Goal: Task Accomplishment & Management: Complete application form

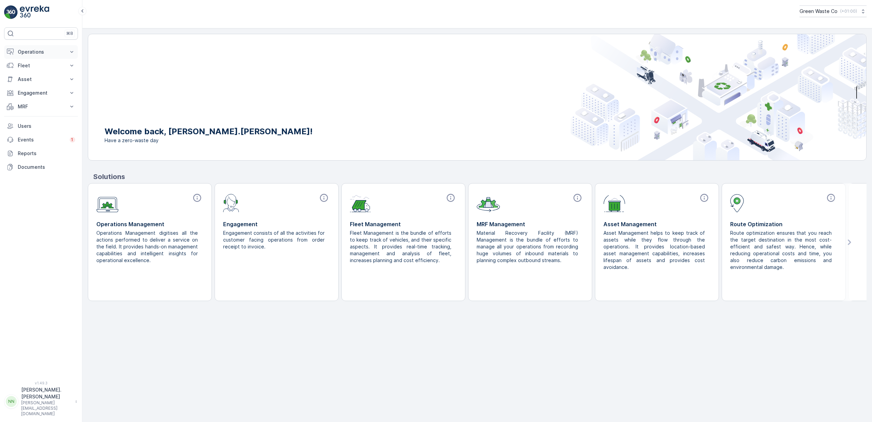
click at [71, 53] on icon at bounding box center [71, 52] width 7 height 7
click at [40, 94] on p "Engagement" at bounding box center [41, 93] width 46 height 7
click at [26, 113] on p "Entities" at bounding box center [25, 114] width 17 height 7
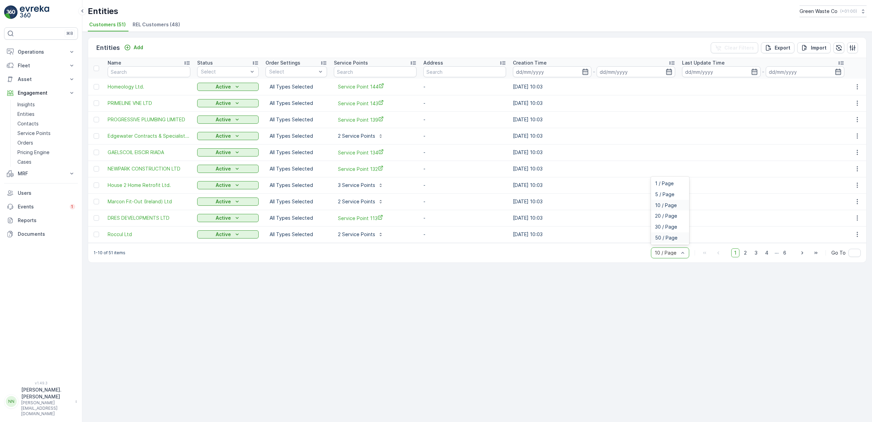
click at [673, 239] on span "50 / Page" at bounding box center [666, 237] width 23 height 5
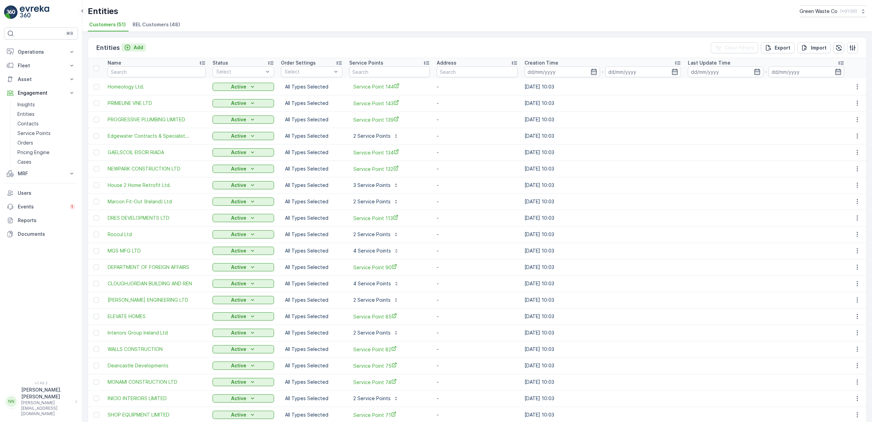
click at [129, 48] on icon "Add" at bounding box center [127, 47] width 7 height 7
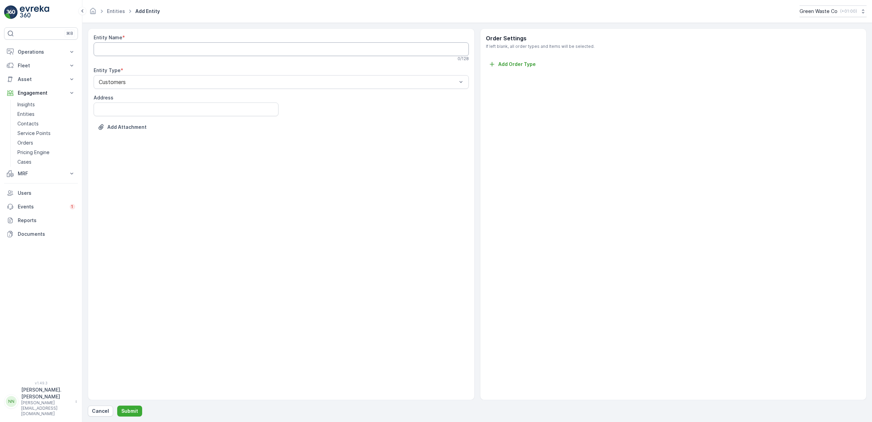
click at [171, 50] on Name "Entity Name" at bounding box center [281, 49] width 375 height 14
click at [124, 50] on Name "Entity Name" at bounding box center [281, 49] width 375 height 14
type Name "Ecomondis - CBRE Corportate Outsourcing Limited"
click at [135, 109] on input "Address" at bounding box center [186, 111] width 185 height 14
click at [357, 235] on div "Entity Name * Ecomondis - CBRE Corportate Outsourcing Limited This entity name …" at bounding box center [281, 214] width 387 height 372
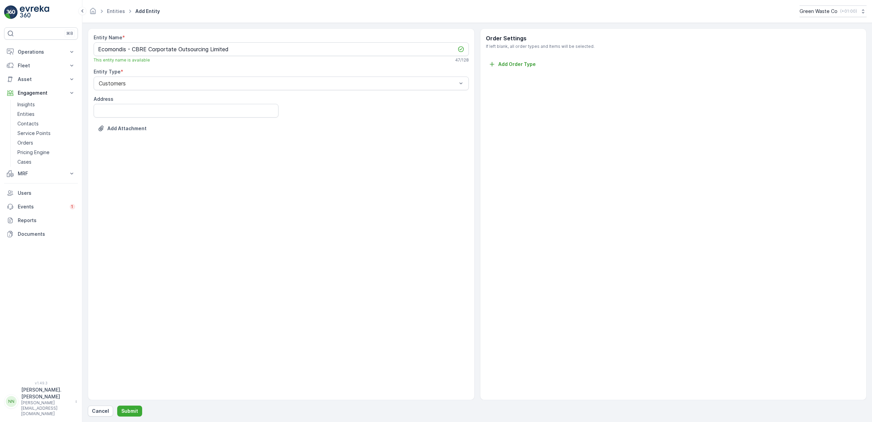
drag, startPoint x: 453, startPoint y: 243, endPoint x: 427, endPoint y: 214, distance: 38.5
click at [452, 243] on div "Entity Name * Ecomondis - CBRE Corportate Outsourcing Limited This entity name …" at bounding box center [281, 214] width 387 height 372
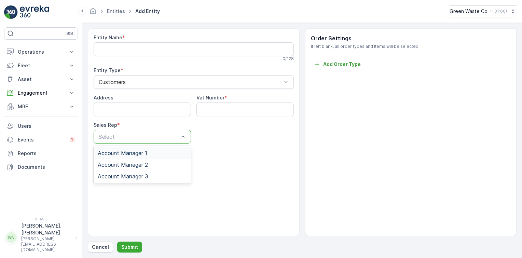
click at [154, 152] on div "Account Manager 1" at bounding box center [142, 153] width 89 height 6
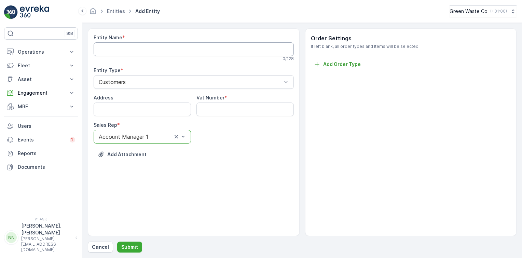
click at [164, 52] on Name "Entity Name" at bounding box center [194, 49] width 200 height 14
click at [153, 43] on Name "Entity Name" at bounding box center [194, 49] width 200 height 14
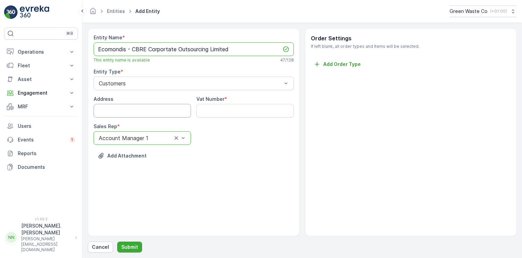
type Name "Ecomondis - CBRE Corportate Outsourcing Limited"
click at [135, 113] on input "Address" at bounding box center [142, 111] width 97 height 14
click at [132, 110] on input "Address" at bounding box center [142, 111] width 97 height 14
click at [117, 242] on button "Submit" at bounding box center [129, 247] width 25 height 11
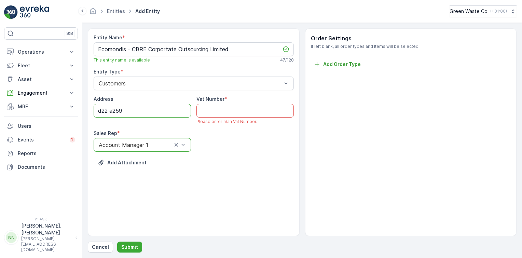
drag, startPoint x: 131, startPoint y: 109, endPoint x: 85, endPoint y: 115, distance: 46.9
click at [85, 115] on form "Entity Name * Ecomondis - CBRE Corportate Outsourcing Limited This entity name …" at bounding box center [302, 140] width 440 height 235
type input "B"
type input "DB3 Datacenter, 74 GRangecastle Business Park, Clondalkin, D22 A259"
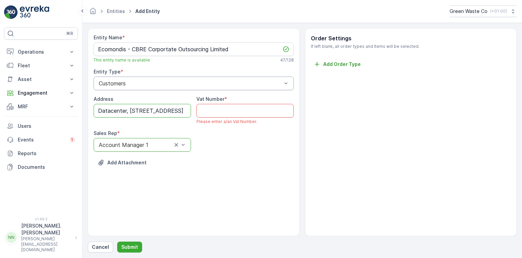
scroll to position [0, 0]
click at [262, 143] on div "Address DB3 Datacenter, 74 GRangecastle Business Park, Clondalkin, D22 A259 Vat…" at bounding box center [194, 124] width 200 height 56
click at [218, 106] on Number "Vat Number" at bounding box center [244, 111] width 97 height 14
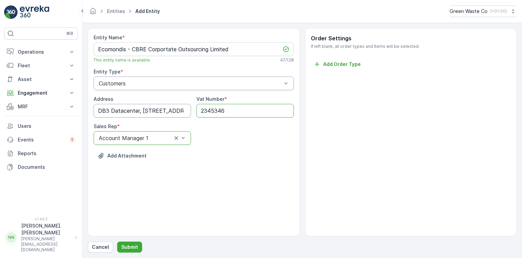
type Number "2345346"
click at [156, 108] on input "DB3 Datacenter, 74 GRangecastle Business Park, Clondalkin, D22 A259" at bounding box center [142, 111] width 97 height 14
type input "DB3 Datacenter, [STREET_ADDRESS]"
click at [238, 158] on div "Add Attachment" at bounding box center [194, 159] width 200 height 19
click at [332, 65] on p "Add Order Type" at bounding box center [342, 64] width 38 height 7
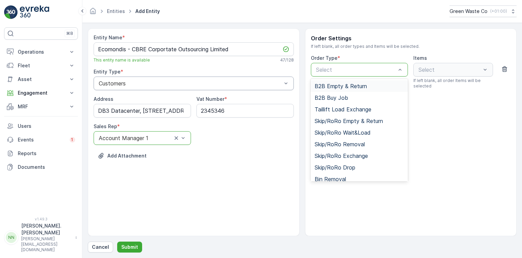
click at [341, 57] on div "Order Type *" at bounding box center [359, 58] width 97 height 7
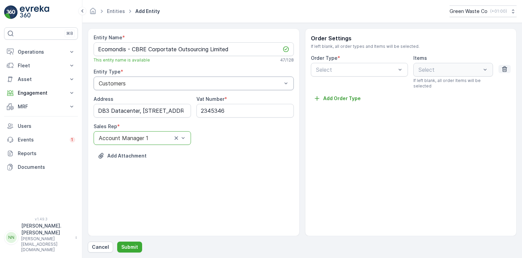
click at [507, 68] on icon "button" at bounding box center [504, 69] width 7 height 7
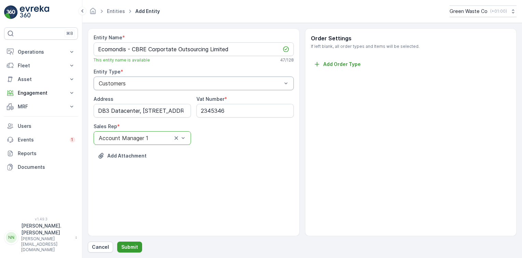
click at [129, 246] on p "Submit" at bounding box center [129, 247] width 17 height 7
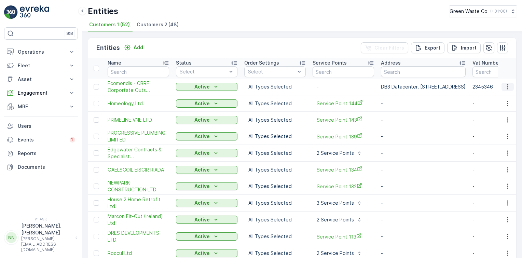
click at [505, 87] on icon "button" at bounding box center [507, 86] width 7 height 7
click at [513, 59] on th at bounding box center [507, 68] width 18 height 20
click at [122, 79] on td "Ecomondis - CBRE Corportate Outs..." at bounding box center [138, 87] width 68 height 17
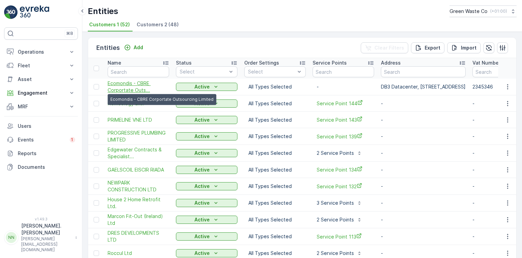
click at [141, 82] on span "Ecomondis - CBRE Corportate Outs..." at bounding box center [138, 87] width 61 height 14
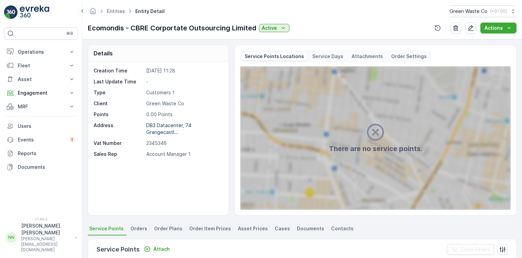
click at [281, 54] on p "Service Points Locations" at bounding box center [274, 56] width 59 height 7
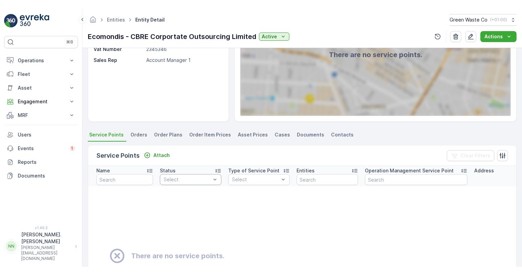
scroll to position [34, 0]
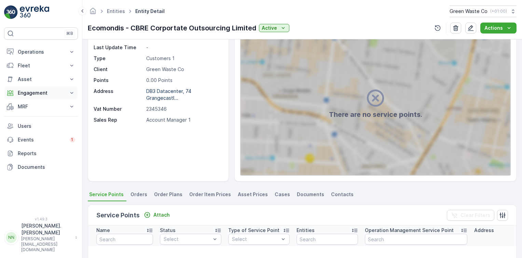
click at [75, 94] on button "Engagement" at bounding box center [41, 93] width 74 height 14
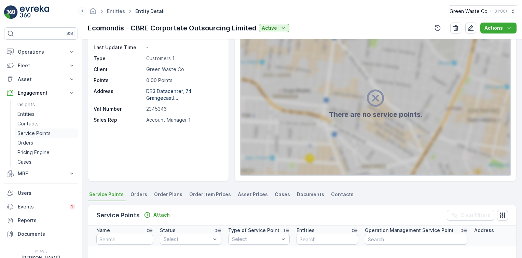
click at [40, 135] on p "Service Points" at bounding box center [33, 133] width 33 height 7
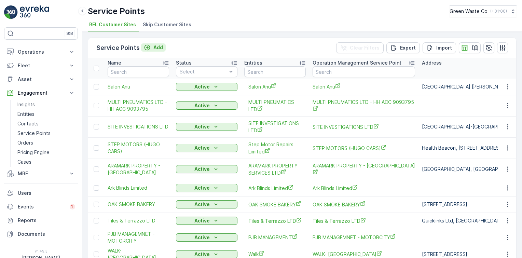
click at [156, 48] on p "Add" at bounding box center [158, 47] width 10 height 7
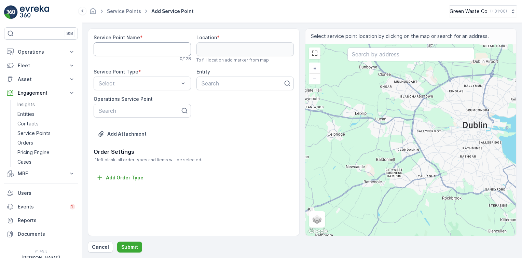
click at [118, 48] on Name "Service Point Name" at bounding box center [142, 49] width 97 height 14
drag, startPoint x: 111, startPoint y: 48, endPoint x: 72, endPoint y: 46, distance: 39.0
click at [72, 46] on div "⌘B Operations Insights Planning Routes & Tasks Cockpit Settings Fleet Insights …" at bounding box center [261, 129] width 522 height 258
drag, startPoint x: 130, startPoint y: 50, endPoint x: 90, endPoint y: 51, distance: 40.0
click at [90, 51] on div "Service Point Name * d22 a259 This service point name is available 8 / 128 Loca…" at bounding box center [194, 132] width 212 height 208
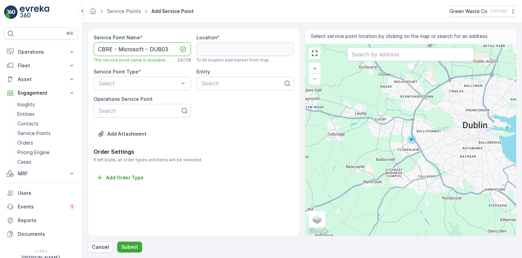
type Name "CBRE - Microsoft - DUB03"
click at [371, 54] on input "text" at bounding box center [410, 54] width 127 height 14
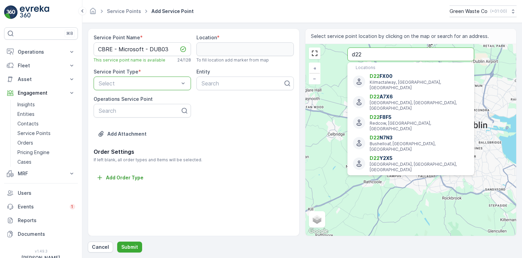
click at [377, 56] on input "d22" at bounding box center [410, 54] width 127 height 14
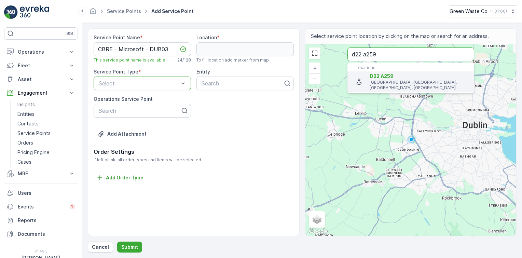
type input "d22 a259"
click at [382, 80] on p "Grange, Lucan, County Dublin, Ireland" at bounding box center [419, 85] width 99 height 11
type input "53.3235089,-6.438999099999999"
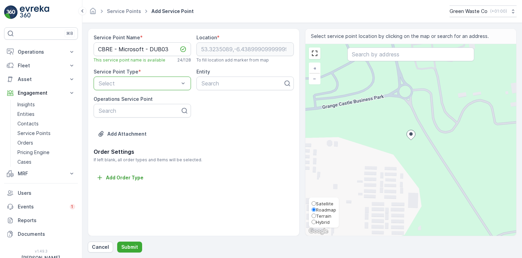
click at [315, 203] on input "Satellite" at bounding box center [314, 203] width 4 height 4
radio input "true"
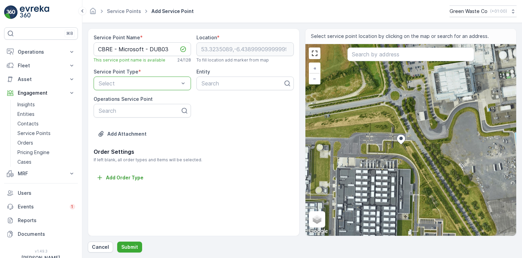
drag, startPoint x: 410, startPoint y: 135, endPoint x: 402, endPoint y: 138, distance: 8.1
click at [402, 138] on icon at bounding box center [400, 139] width 9 height 10
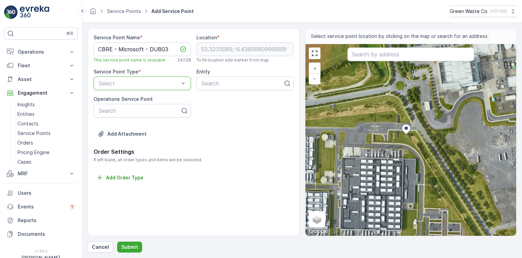
drag, startPoint x: 400, startPoint y: 137, endPoint x: 405, endPoint y: 127, distance: 11.5
click at [405, 127] on ellipse at bounding box center [405, 127] width 3 height 3
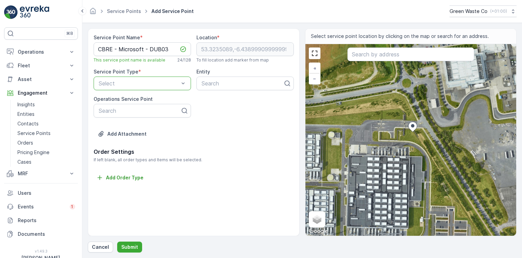
drag, startPoint x: 402, startPoint y: 130, endPoint x: 410, endPoint y: 123, distance: 11.1
click at [410, 123] on icon at bounding box center [412, 127] width 9 height 10
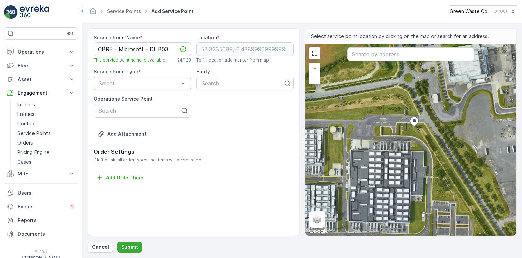
click at [414, 121] on ellipse at bounding box center [414, 120] width 3 height 3
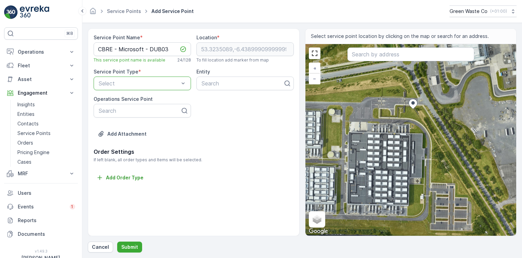
drag, startPoint x: 414, startPoint y: 122, endPoint x: 412, endPoint y: 104, distance: 18.9
click at [412, 104] on ellipse at bounding box center [412, 102] width 3 height 3
click at [377, 111] on div "+ − Satellite Roadmap Terrain Hybrid Leaflet Keyboard shortcuts Map Data Imager…" at bounding box center [410, 140] width 211 height 192
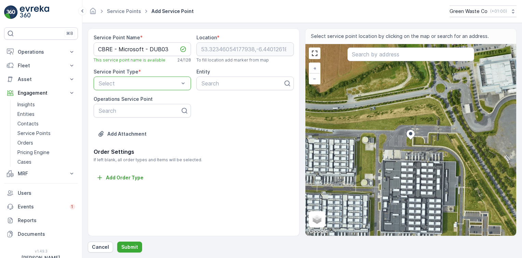
click at [409, 149] on div "+ − Satellite Roadmap Terrain Hybrid Leaflet Keyboard shortcuts Map Data Imager…" at bounding box center [410, 140] width 211 height 192
type input "53.32328759939002,-6.440158195720687"
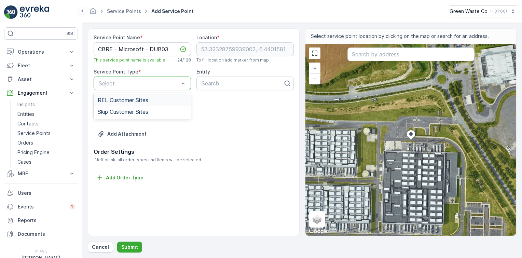
click at [121, 84] on div at bounding box center [139, 83] width 82 height 6
click at [131, 102] on span "REL Customer Sites" at bounding box center [123, 100] width 51 height 6
click at [144, 84] on div at bounding box center [139, 83] width 82 height 6
click at [219, 111] on div "Service Point Name * CBRE - Microsoft - DUB03 This service point name is availa…" at bounding box center [194, 90] width 200 height 113
click at [134, 112] on div at bounding box center [139, 111] width 83 height 6
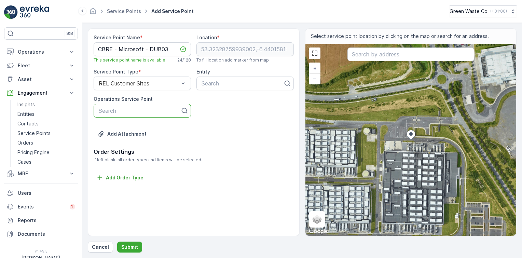
click at [134, 112] on div at bounding box center [139, 111] width 83 height 6
type input "cbre"
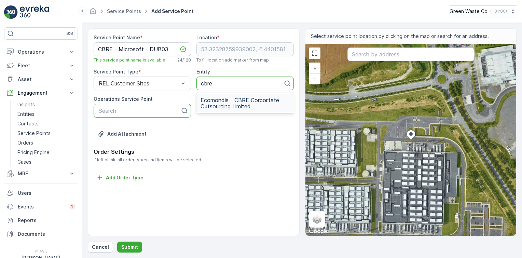
click at [233, 102] on span "Ecomondis - CBRE Corportate Outsourcing Limited" at bounding box center [245, 103] width 89 height 12
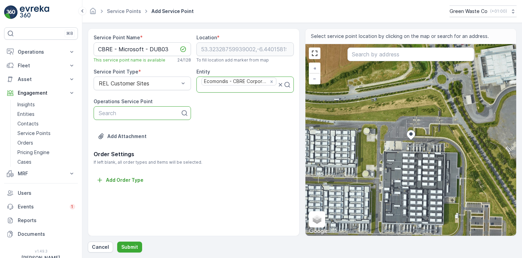
click at [232, 121] on div "Service Point Name * CBRE - Microsoft - DUB03 This service point name is availa…" at bounding box center [194, 92] width 200 height 116
click at [139, 78] on div "REL Customer Sites" at bounding box center [142, 84] width 97 height 14
click at [119, 110] on span "Skip Customer Sites" at bounding box center [123, 112] width 51 height 6
click at [131, 247] on p "Submit" at bounding box center [129, 247] width 17 height 7
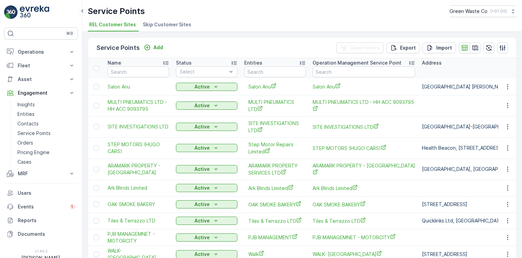
click at [161, 25] on span "Skip Customer Sites" at bounding box center [167, 24] width 49 height 7
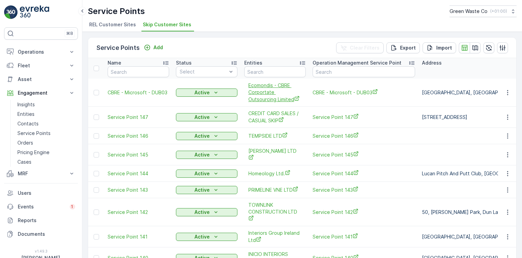
click at [265, 88] on span "Ecomondis - CBRE Corportate Outsourcing Limited" at bounding box center [274, 92] width 53 height 21
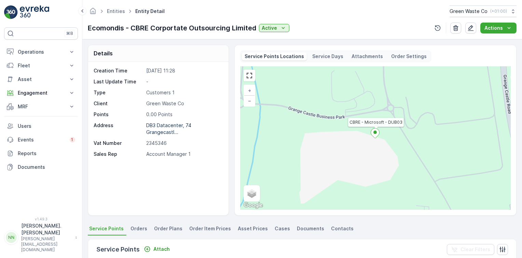
click at [308, 11] on div "Entities Entity Detail Green Waste Co ( +01:00 )" at bounding box center [302, 11] width 429 height 12
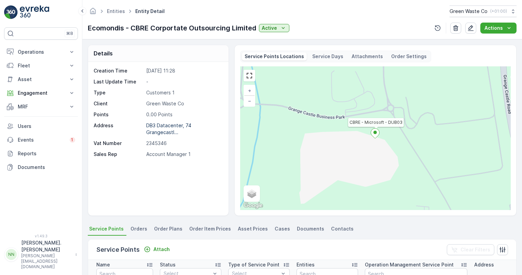
click at [118, 227] on div "Details Creation Time [DATE] 11:28 Last Update Time - Type Customers 1 Client G…" at bounding box center [302, 156] width 440 height 235
click at [146, 103] on div "Client Green Waste Co" at bounding box center [158, 103] width 128 height 7
drag, startPoint x: 181, startPoint y: 104, endPoint x: 145, endPoint y: 104, distance: 35.9
click at [145, 104] on div "Client Green Waste Co" at bounding box center [158, 103] width 128 height 7
drag, startPoint x: 145, startPoint y: 104, endPoint x: 130, endPoint y: 105, distance: 15.0
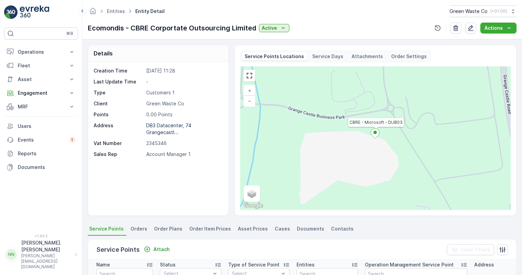
click at [130, 105] on p "Client" at bounding box center [119, 103] width 50 height 7
drag, startPoint x: 146, startPoint y: 113, endPoint x: 174, endPoint y: 113, distance: 28.0
click at [174, 113] on p "0.00 Points" at bounding box center [183, 114] width 75 height 7
click at [175, 113] on p "0.00 Points" at bounding box center [183, 114] width 75 height 7
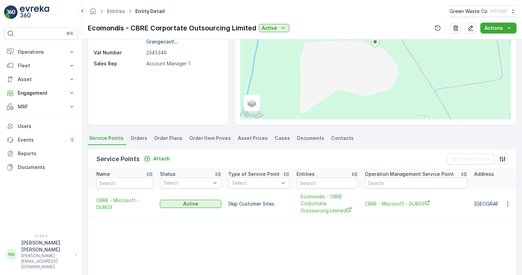
scroll to position [102, 0]
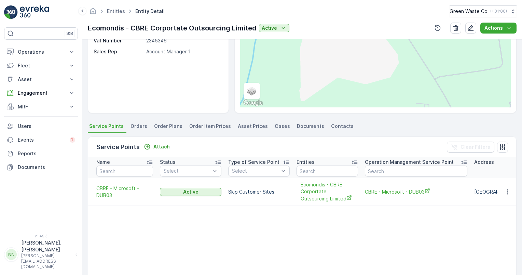
click at [139, 125] on span "Orders" at bounding box center [139, 126] width 17 height 7
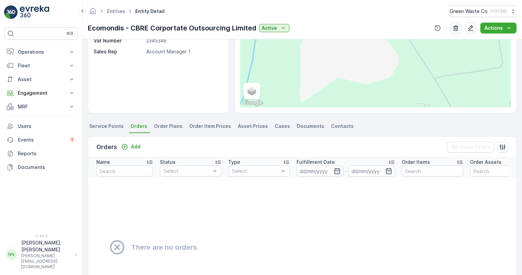
click at [172, 124] on span "Order Plans" at bounding box center [168, 126] width 28 height 7
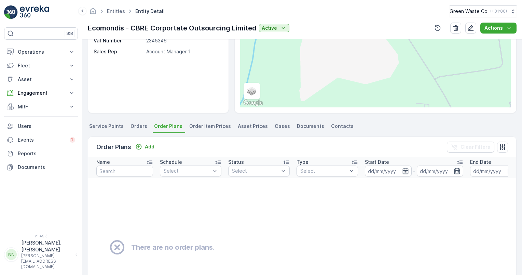
click at [338, 126] on span "Contacts" at bounding box center [342, 126] width 23 height 7
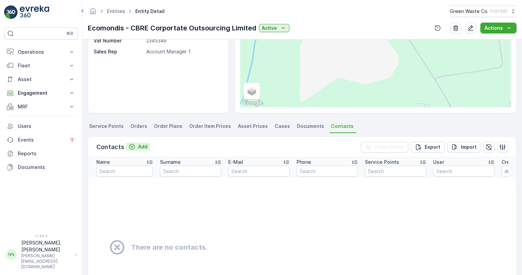
click at [144, 144] on p "Add" at bounding box center [143, 146] width 10 height 7
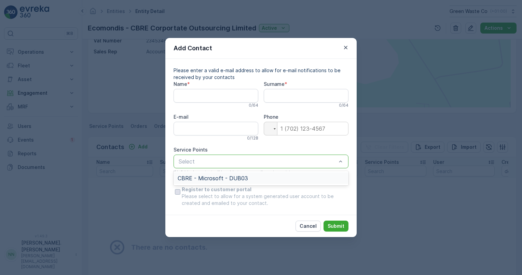
click at [189, 157] on div "Select" at bounding box center [261, 161] width 175 height 14
click at [215, 143] on div "Name * 0 / 64 Surname * 0 / 64 E-mail 0 / 128 Phone Phone Service Points Select…" at bounding box center [261, 144] width 175 height 126
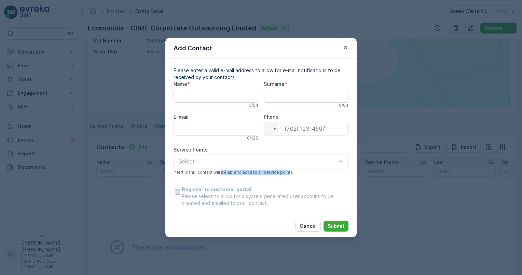
drag, startPoint x: 221, startPoint y: 172, endPoint x: 287, endPoint y: 175, distance: 66.0
click at [287, 175] on div "Name * 0 / 64 Surname * 0 / 64 E-mail 0 / 128 Phone Phone Service Points Select…" at bounding box center [261, 144] width 175 height 126
click at [221, 150] on div "Service Points" at bounding box center [261, 149] width 175 height 7
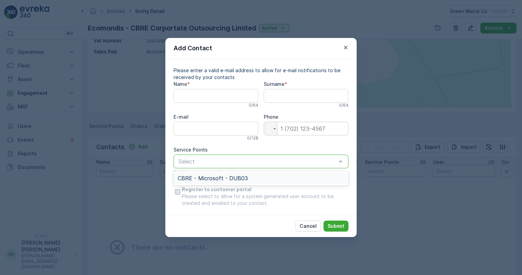
click at [249, 147] on div "Service Points" at bounding box center [261, 149] width 175 height 7
click at [200, 95] on input "Name" at bounding box center [216, 96] width 85 height 14
type input "[PERSON_NAME]"
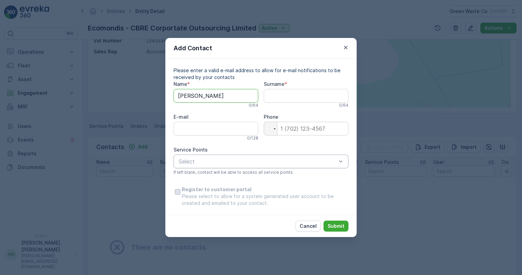
type input "[PERSON_NAME]"
type input "[PERSON_NAME][EMAIL_ADDRESS][DOMAIN_NAME]"
type input "[PHONE_NUMBER]"
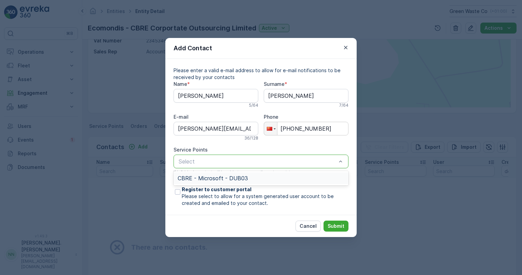
click at [220, 180] on span "CBRE - Microsoft - DUB03" at bounding box center [213, 178] width 70 height 6
drag, startPoint x: 179, startPoint y: 190, endPoint x: 180, endPoint y: 197, distance: 6.9
click at [179, 190] on div at bounding box center [177, 191] width 5 height 5
click at [174, 186] on input "Register to customer portal Please select to allow for a system generated user …" at bounding box center [174, 186] width 0 height 0
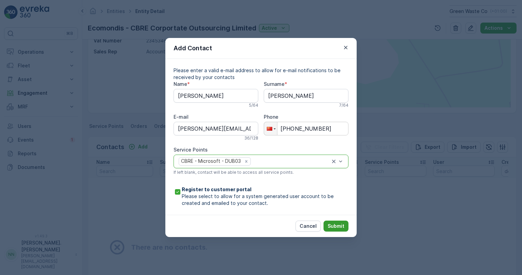
click at [342, 225] on p "Submit" at bounding box center [336, 225] width 17 height 7
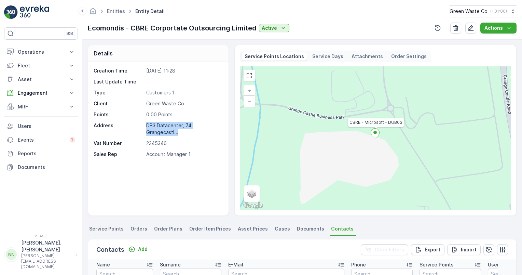
drag, startPoint x: 155, startPoint y: 126, endPoint x: 183, endPoint y: 135, distance: 29.6
click at [183, 135] on div "Creation Time [DATE] 11:28 Last Update Time - Type Customers 1 Client Green Was…" at bounding box center [158, 112] width 128 height 90
click at [242, 231] on span "Asset Prices" at bounding box center [253, 228] width 30 height 7
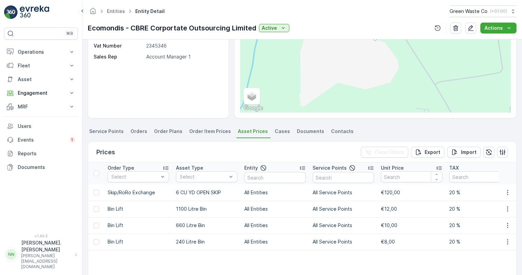
scroll to position [102, 0]
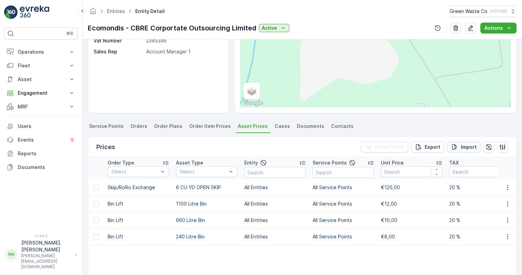
click at [467, 149] on p "Import" at bounding box center [469, 146] width 16 height 7
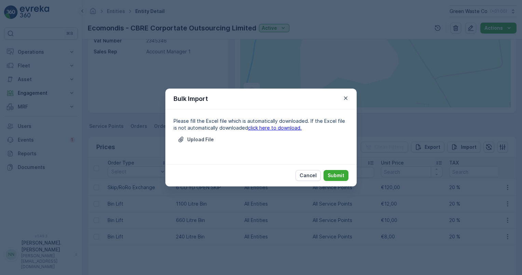
click at [266, 128] on link "click here to download." at bounding box center [275, 128] width 54 height 6
click at [313, 175] on p "Cancel" at bounding box center [308, 175] width 17 height 7
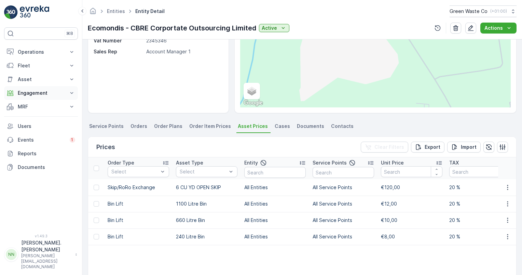
click at [71, 93] on icon at bounding box center [71, 93] width 7 height 7
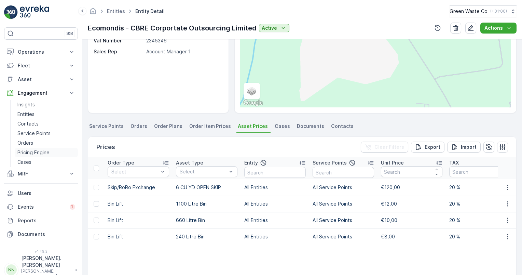
click at [37, 152] on p "Pricing Engine" at bounding box center [33, 152] width 32 height 7
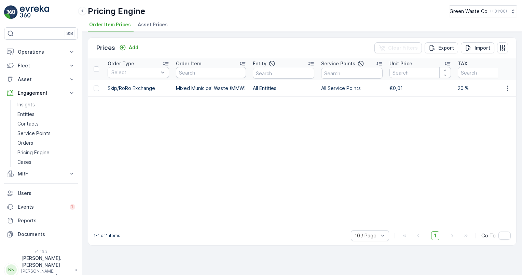
click at [153, 23] on span "Asset Prices" at bounding box center [153, 24] width 30 height 7
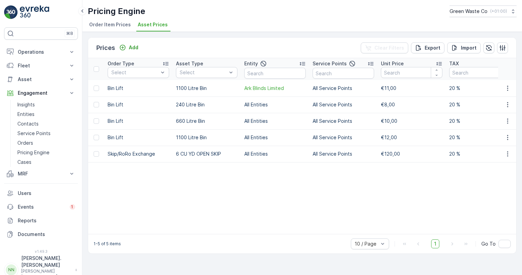
click at [95, 25] on span "Order Item Prices" at bounding box center [110, 24] width 42 height 7
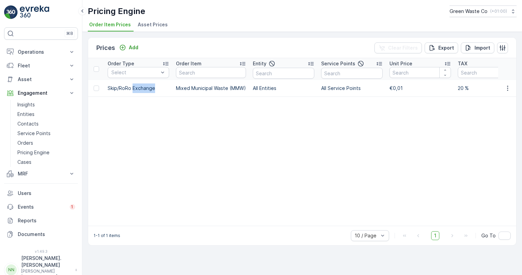
drag, startPoint x: 142, startPoint y: 92, endPoint x: 131, endPoint y: 95, distance: 11.2
click at [131, 95] on td "Skip/RoRo Exchange" at bounding box center [138, 88] width 68 height 16
drag, startPoint x: 131, startPoint y: 95, endPoint x: 144, endPoint y: 148, distance: 55.2
click at [144, 148] on table "Order Type Select Order Item Entity Service Points Unit Price TAX Creation Time…" at bounding box center [419, 141] width 663 height 167
click at [27, 112] on p "Entities" at bounding box center [25, 114] width 17 height 7
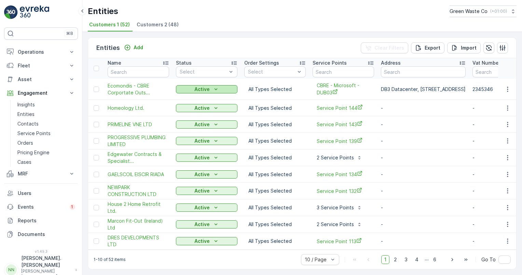
click at [216, 88] on icon "Active" at bounding box center [215, 89] width 7 height 7
click at [206, 48] on div "Entities Add Clear Filters Export Import" at bounding box center [302, 48] width 428 height 20
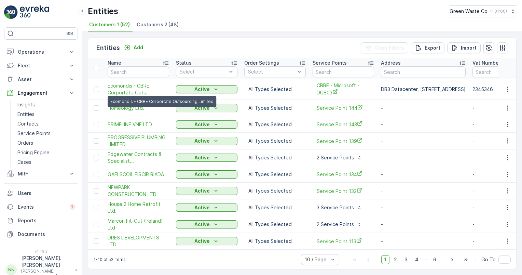
click at [124, 85] on span "Ecomondis - CBRE Corportate Outs..." at bounding box center [138, 89] width 61 height 14
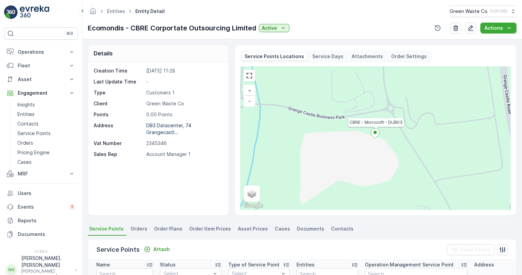
scroll to position [34, 0]
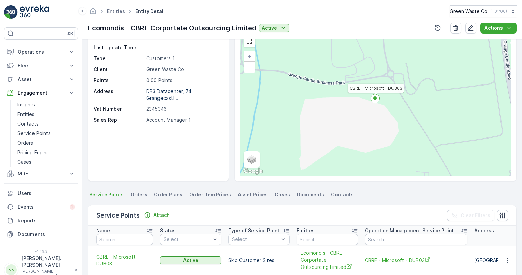
click at [165, 195] on span "Order Plans" at bounding box center [168, 194] width 28 height 7
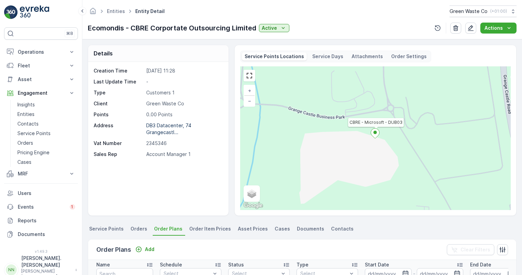
click at [133, 227] on span "Orders" at bounding box center [139, 228] width 17 height 7
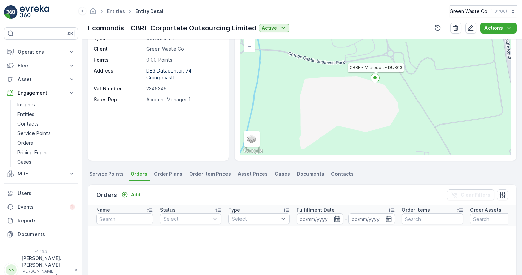
scroll to position [68, 0]
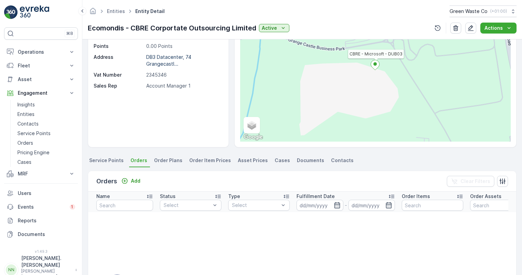
click at [159, 163] on span "Order Plans" at bounding box center [168, 160] width 28 height 7
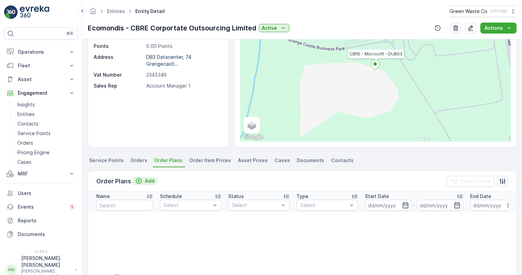
click at [137, 179] on icon "Add" at bounding box center [138, 180] width 7 height 7
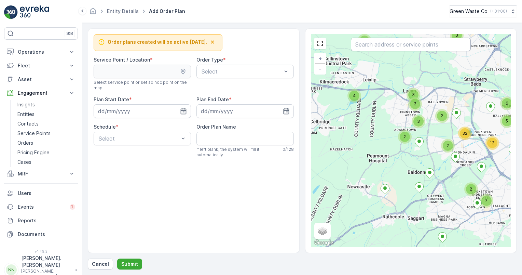
click at [381, 44] on input "text" at bounding box center [411, 45] width 120 height 14
type input "cbre"
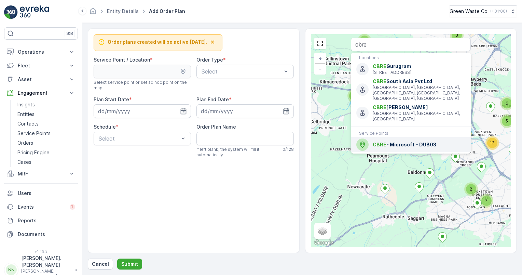
click at [394, 141] on span "CBRE - Microsoft - DUB03" at bounding box center [419, 144] width 93 height 7
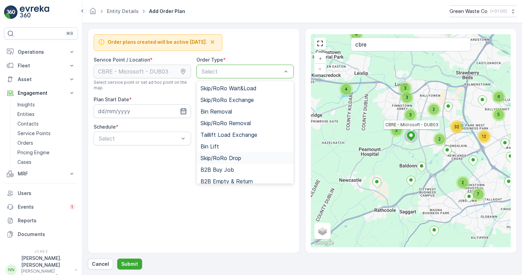
click at [243, 155] on div "Skip/RoRo Drop" at bounding box center [245, 158] width 89 height 6
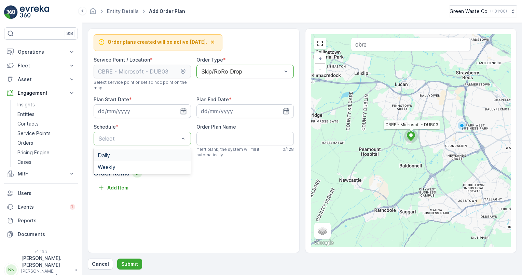
click at [139, 155] on div "Daily" at bounding box center [142, 155] width 89 height 6
click at [209, 175] on div "Order Items 0" at bounding box center [194, 178] width 200 height 10
click at [120, 195] on button "Add Item" at bounding box center [113, 191] width 39 height 11
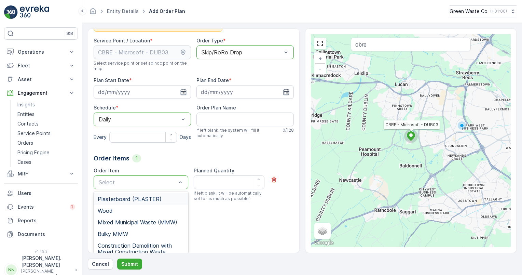
scroll to position [19, 0]
click at [133, 221] on span "Mixed Municipal Waste (MMW)" at bounding box center [138, 222] width 80 height 6
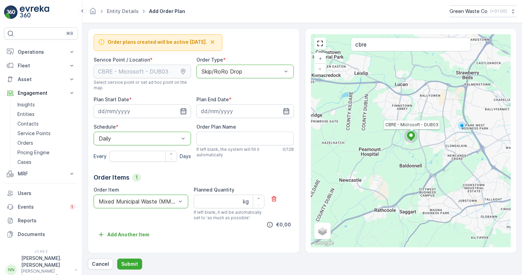
click at [173, 205] on div "Mixed Municipal Waste (MMW)" at bounding box center [141, 201] width 95 height 14
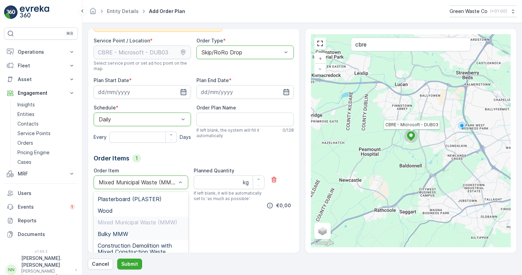
click at [200, 220] on div "Order Item option Mixed Municipal Waste (MMW) is disabled. Select another optio…" at bounding box center [194, 194] width 200 height 54
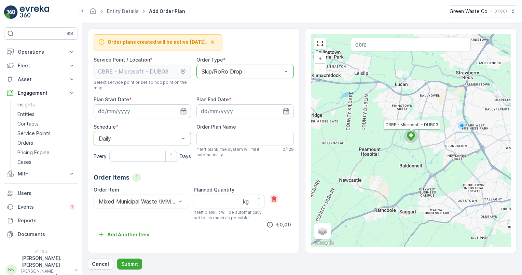
click at [276, 200] on icon "button" at bounding box center [274, 198] width 7 height 7
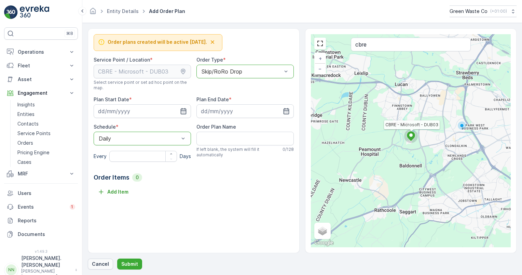
click at [100, 258] on p "Cancel" at bounding box center [100, 263] width 17 height 7
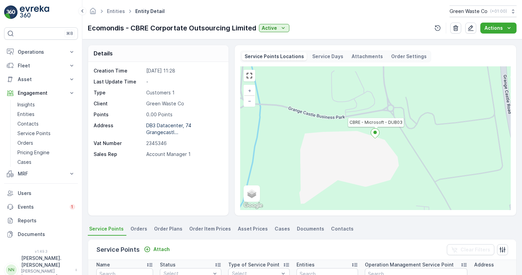
click at [130, 232] on li "Orders" at bounding box center [139, 230] width 21 height 12
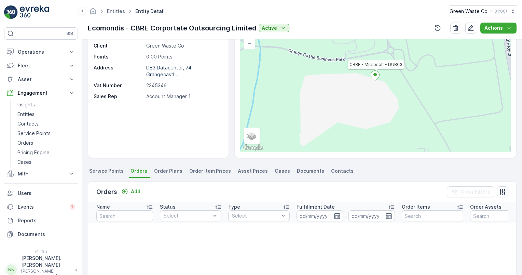
scroll to position [68, 0]
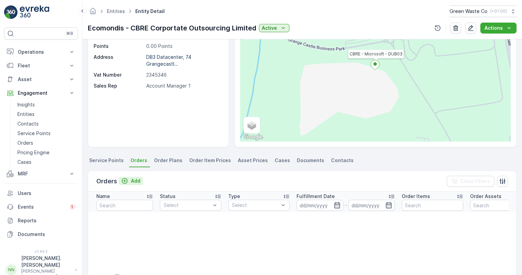
click at [129, 183] on div "Add" at bounding box center [130, 180] width 19 height 7
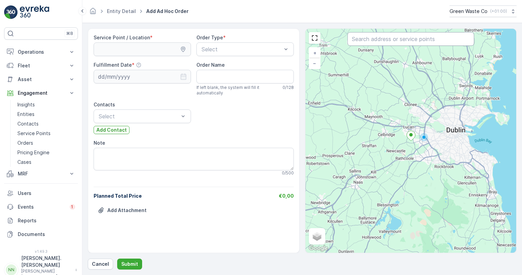
click at [378, 39] on input "text" at bounding box center [410, 39] width 127 height 14
type input "cbr"
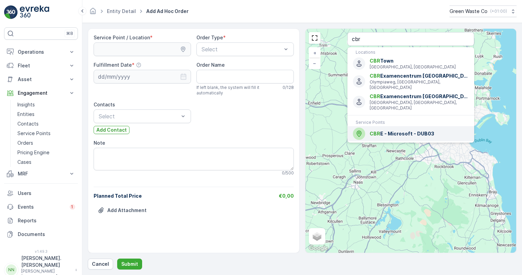
click at [377, 131] on span "CBR" at bounding box center [375, 134] width 11 height 6
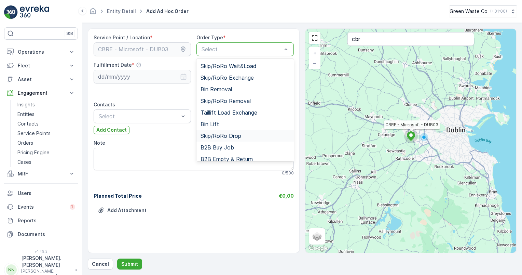
click at [234, 136] on span "Skip/RoRo Drop" at bounding box center [221, 136] width 41 height 6
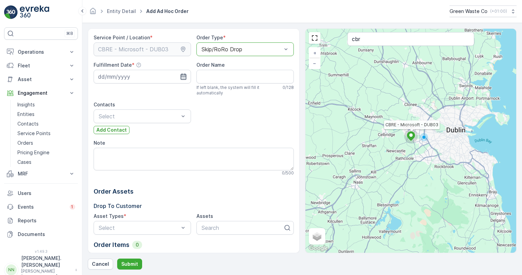
click at [180, 77] on icon "button" at bounding box center [183, 76] width 7 height 7
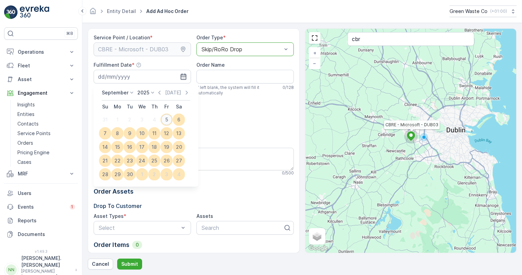
click at [168, 118] on div "5" at bounding box center [166, 119] width 11 height 11
type input "[DATE]"
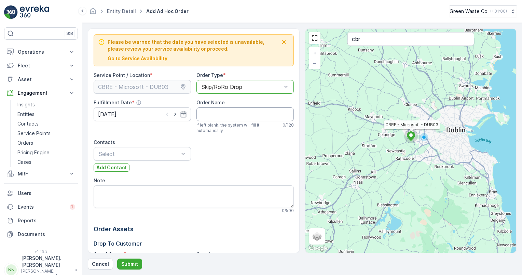
click at [216, 116] on Name "Order Name" at bounding box center [244, 114] width 97 height 14
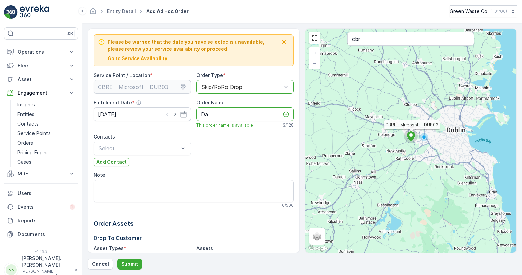
type Name "D"
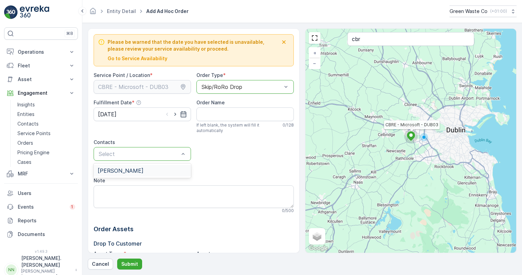
click at [126, 168] on span "[PERSON_NAME]" at bounding box center [121, 170] width 46 height 6
click at [235, 161] on div "Please be warned that the date you have selected is unavailable, please review …" at bounding box center [194, 189] width 200 height 311
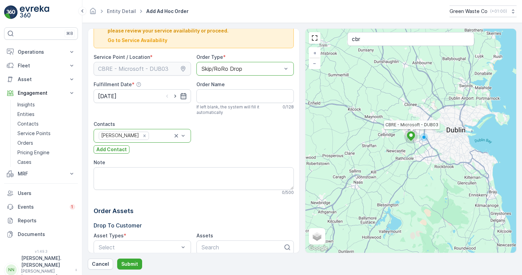
scroll to position [34, 0]
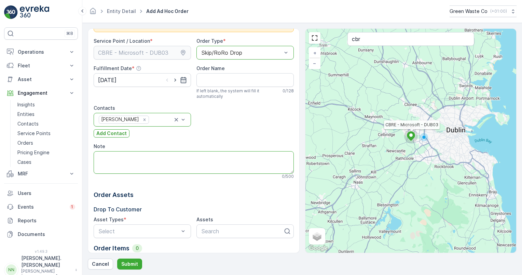
click at [218, 157] on textarea "Note" at bounding box center [194, 162] width 200 height 23
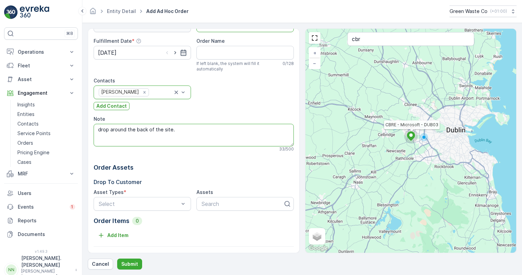
scroll to position [97, 0]
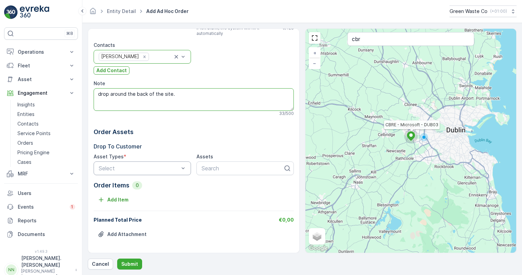
type textarea "drop around the back of the site."
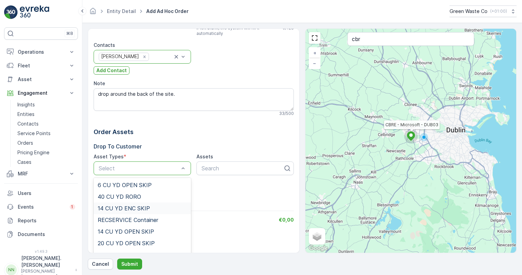
scroll to position [34, 0]
click at [128, 207] on span "20 CU YD OPEN SKIP" at bounding box center [126, 209] width 57 height 6
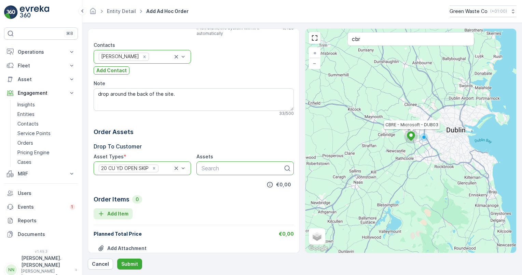
click at [121, 215] on p "Add Item" at bounding box center [117, 213] width 21 height 7
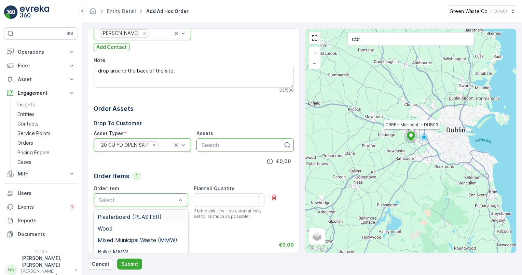
scroll to position [131, 0]
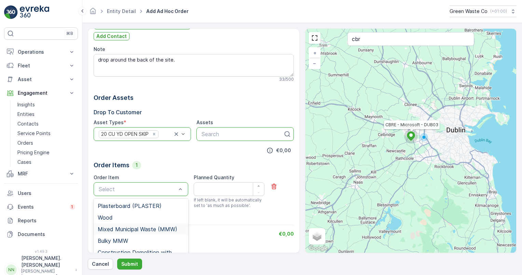
click at [154, 226] on span "Mixed Municipal Waste (MMW)" at bounding box center [138, 229] width 80 height 6
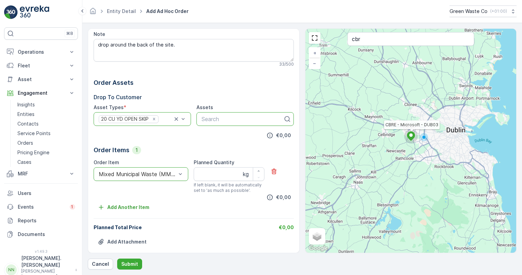
scroll to position [154, 0]
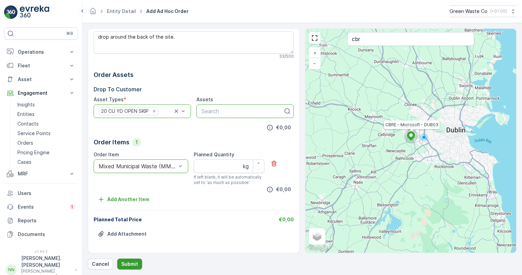
click at [131, 258] on p "Submit" at bounding box center [129, 263] width 17 height 7
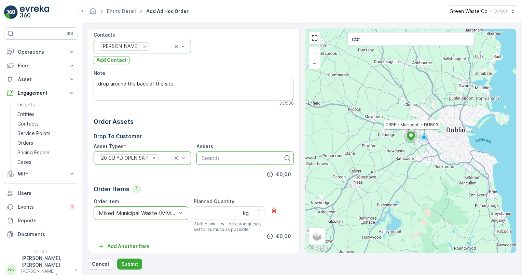
scroll to position [86, 0]
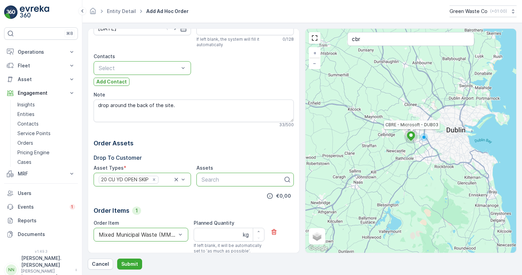
click at [204, 140] on p "Order Assets" at bounding box center [194, 143] width 200 height 10
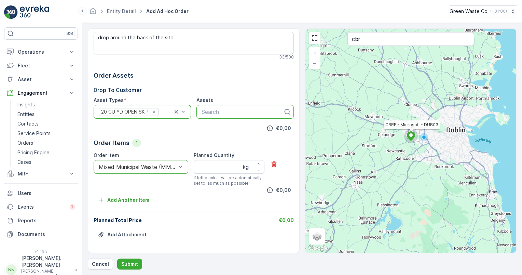
scroll to position [154, 0]
click at [135, 258] on p "Submit" at bounding box center [129, 263] width 17 height 7
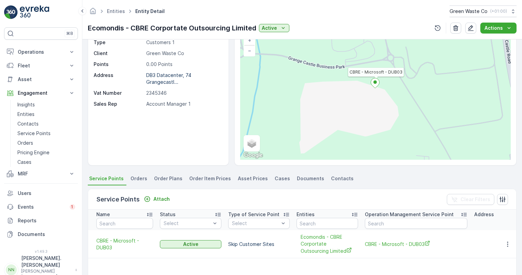
scroll to position [102, 0]
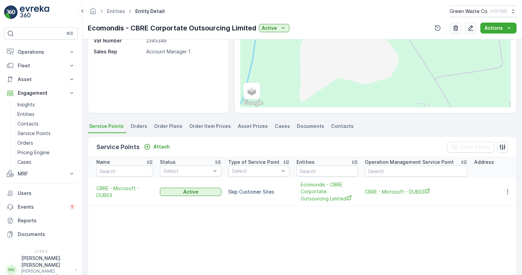
click at [133, 123] on span "Orders" at bounding box center [139, 126] width 17 height 7
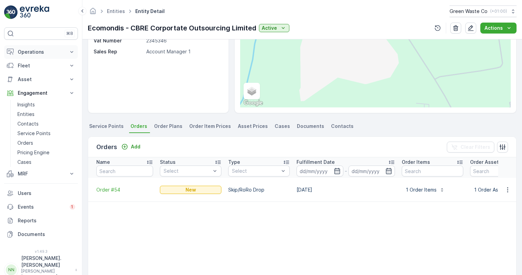
click at [70, 51] on icon at bounding box center [71, 52] width 3 height 2
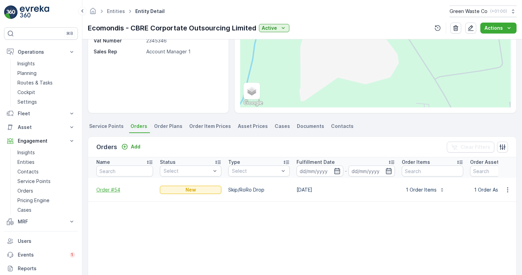
click at [110, 190] on span "Order #54" at bounding box center [124, 189] width 57 height 7
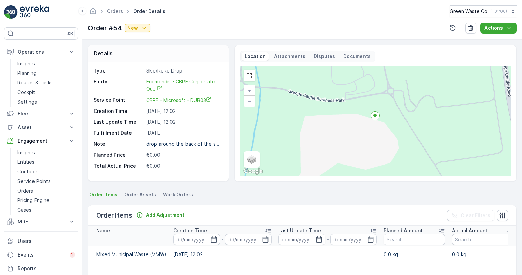
click at [133, 191] on span "Order Assets" at bounding box center [140, 194] width 32 height 7
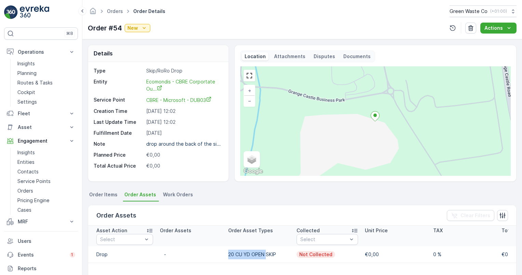
drag, startPoint x: 228, startPoint y: 254, endPoint x: 267, endPoint y: 251, distance: 39.4
click at [267, 251] on td "20 CU YD OPEN SKIP" at bounding box center [259, 254] width 68 height 16
drag, startPoint x: 267, startPoint y: 251, endPoint x: 241, endPoint y: 196, distance: 61.6
click at [241, 196] on ul "Order Items Order Assets Work Orders" at bounding box center [302, 196] width 429 height 12
click at [178, 195] on span "Work Orders" at bounding box center [178, 194] width 30 height 7
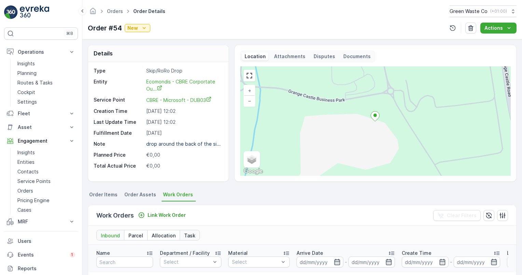
click at [192, 233] on p "Task" at bounding box center [189, 235] width 11 height 7
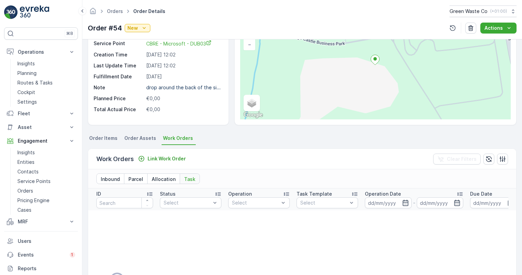
scroll to position [68, 0]
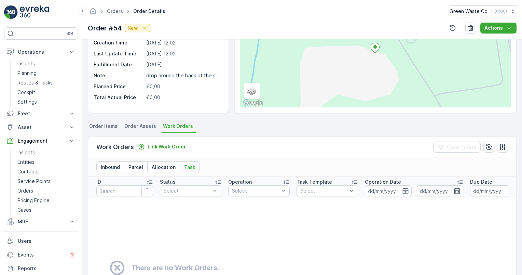
click at [247, 152] on div "Work Orders Link Work Order Clear Filters" at bounding box center [302, 147] width 428 height 20
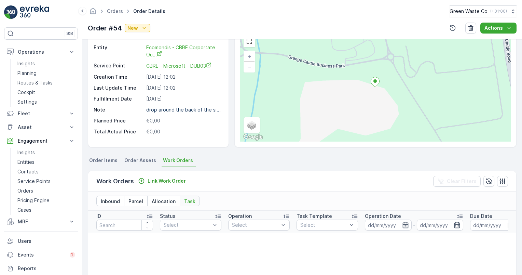
scroll to position [0, 0]
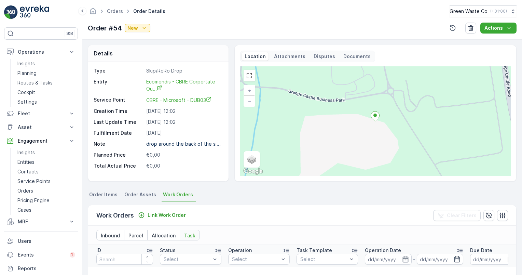
drag, startPoint x: 141, startPoint y: 133, endPoint x: 176, endPoint y: 133, distance: 34.2
click at [176, 133] on div "Fulfillment Date [DATE]" at bounding box center [158, 132] width 128 height 7
drag, startPoint x: 176, startPoint y: 133, endPoint x: 228, endPoint y: 182, distance: 72.3
click at [228, 182] on div "Details Type Skip/RoRo Drop Entity Ecomondis - CBRE Corportate Ou... Service Po…" at bounding box center [302, 156] width 440 height 235
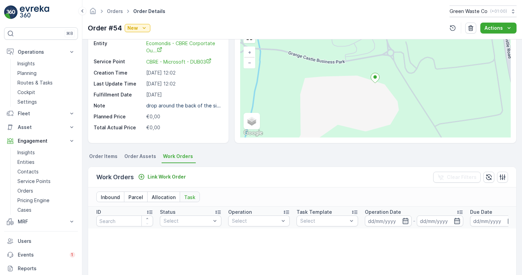
scroll to position [68, 0]
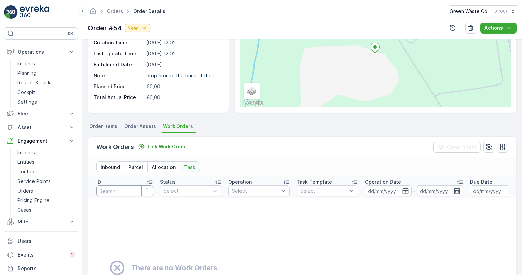
click at [130, 192] on input "number" at bounding box center [124, 190] width 57 height 11
click at [147, 188] on icon "button" at bounding box center [147, 188] width 4 height 4
type input "1"
click at [135, 191] on icon "button" at bounding box center [134, 190] width 3 height 3
click at [238, 150] on div "Work Orders Link Work Order Clear Filters" at bounding box center [302, 147] width 428 height 20
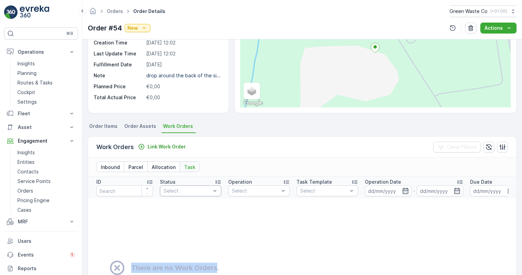
drag, startPoint x: 216, startPoint y: 267, endPoint x: 131, endPoint y: 267, distance: 84.7
click at [131, 258] on h2 "There are no Work Orders." at bounding box center [175, 267] width 88 height 10
drag, startPoint x: 131, startPoint y: 267, endPoint x: 201, endPoint y: 218, distance: 85.2
click at [201, 218] on td "There are no Work Orders." at bounding box center [416, 267] width 657 height 139
click at [232, 212] on td "There are no Work Orders." at bounding box center [416, 267] width 657 height 139
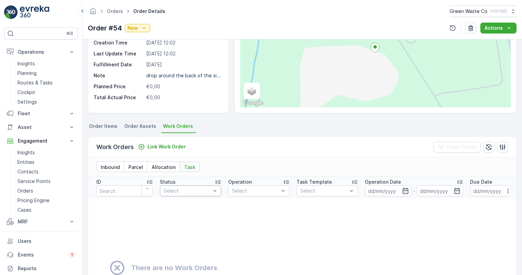
click at [131, 127] on span "Order Assets" at bounding box center [140, 126] width 32 height 7
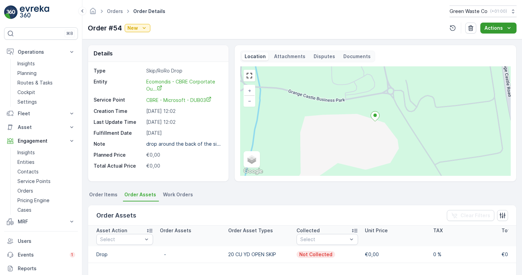
click at [508, 27] on icon "Actions" at bounding box center [509, 28] width 7 height 7
click at [468, 27] on button "button" at bounding box center [470, 28] width 11 height 11
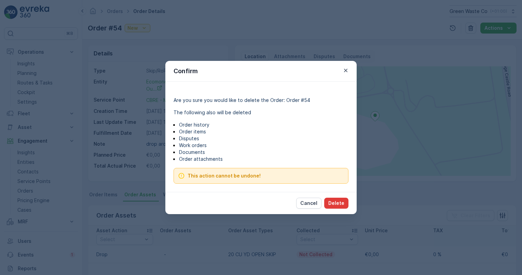
click at [334, 204] on p "Delete" at bounding box center [336, 203] width 16 height 7
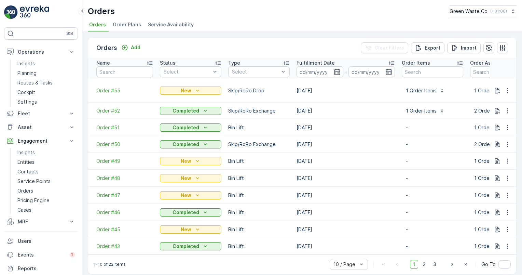
click at [113, 90] on span "Order #55" at bounding box center [124, 90] width 57 height 7
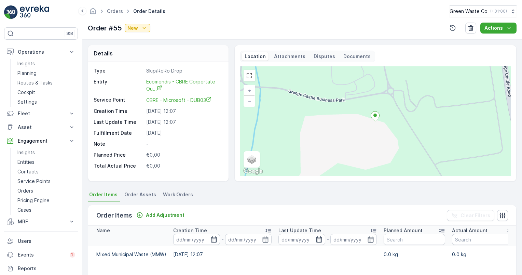
click at [166, 195] on span "Work Orders" at bounding box center [178, 194] width 30 height 7
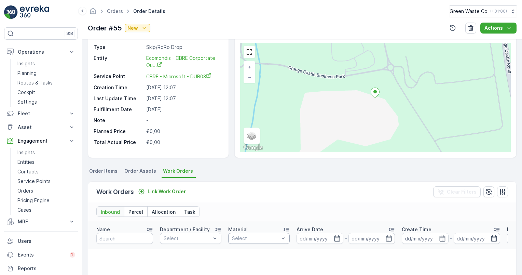
scroll to position [68, 0]
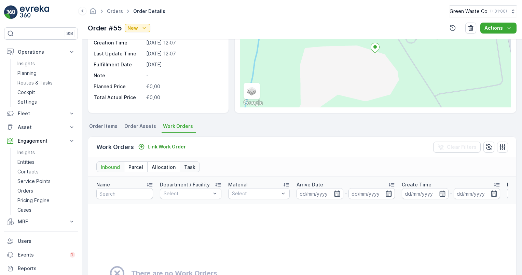
click at [188, 164] on p "Task" at bounding box center [189, 167] width 11 height 7
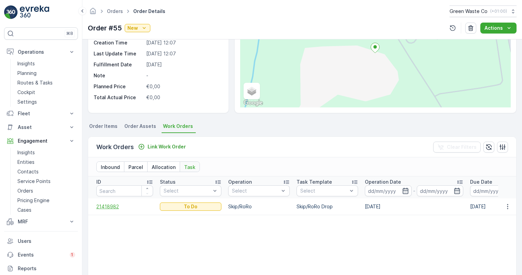
click at [109, 206] on span "21418982" at bounding box center [124, 206] width 57 height 7
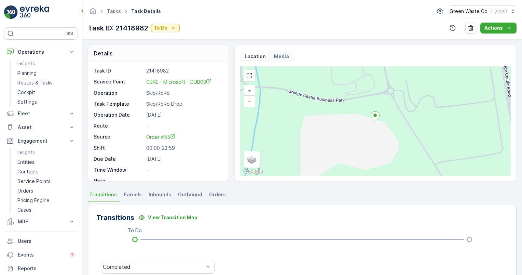
drag, startPoint x: 508, startPoint y: 27, endPoint x: 489, endPoint y: 81, distance: 56.6
click at [508, 27] on icon "Actions" at bounding box center [509, 28] width 7 height 7
click at [484, 42] on span "Change Route" at bounding box center [489, 41] width 33 height 7
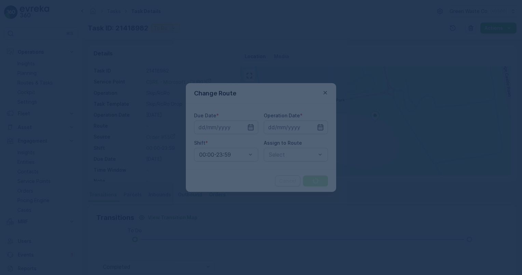
type input "[DATE]"
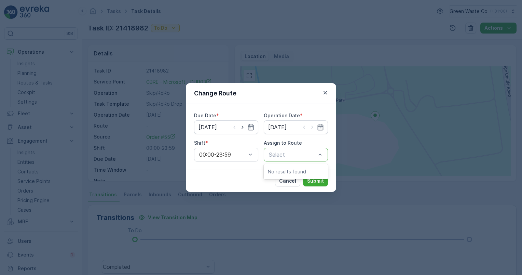
click at [247, 176] on div "Cancel Submit" at bounding box center [261, 180] width 150 height 22
click at [303, 151] on div at bounding box center [292, 154] width 49 height 6
click at [292, 179] on p "Cancel" at bounding box center [287, 180] width 17 height 7
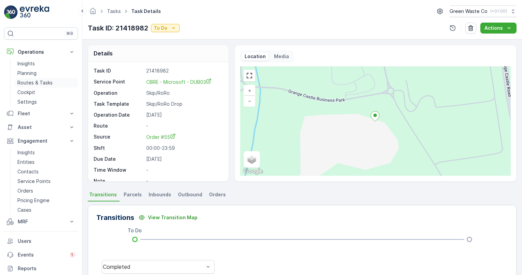
click at [33, 82] on p "Routes & Tasks" at bounding box center [34, 82] width 35 height 7
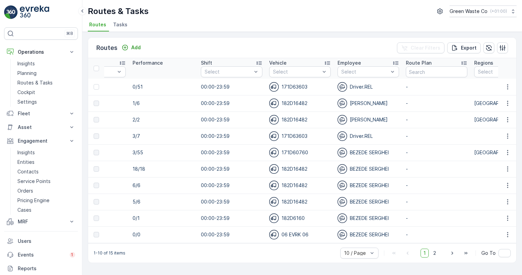
scroll to position [0, 518]
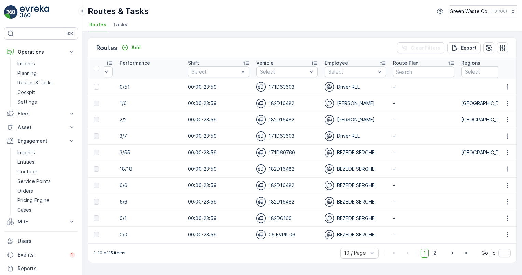
click at [331, 257] on div "1-10 of 15 items 10 / Page 1 2 Go To" at bounding box center [302, 252] width 428 height 19
drag, startPoint x: 323, startPoint y: 62, endPoint x: 127, endPoint y: 68, distance: 195.8
click at [127, 68] on tr "ID Route Name Status Select Date - Start Time End Time Operation Select Perform…" at bounding box center [262, 68] width 1384 height 20
drag, startPoint x: 351, startPoint y: 61, endPoint x: 293, endPoint y: 67, distance: 58.0
click at [293, 67] on tr "ID Route Name Status Select Date - Start Time End Time Operation Select Perform…" at bounding box center [262, 68] width 1384 height 20
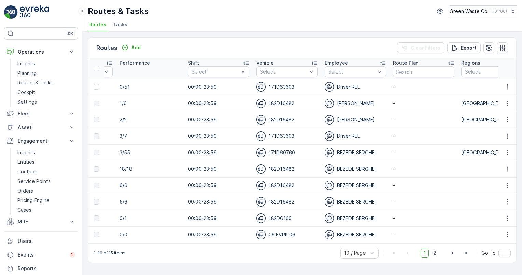
drag, startPoint x: 293, startPoint y: 67, endPoint x: 340, endPoint y: 44, distance: 52.3
click at [339, 46] on div "Routes Add Clear Filters Export" at bounding box center [302, 48] width 428 height 20
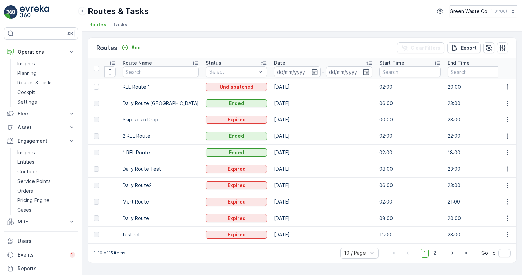
scroll to position [0, 0]
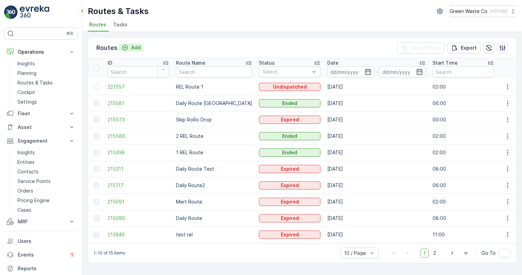
click at [130, 47] on div "Add" at bounding box center [131, 47] width 19 height 7
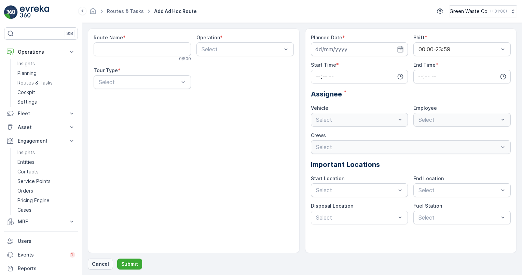
click at [103, 258] on p "Cancel" at bounding box center [100, 263] width 17 height 7
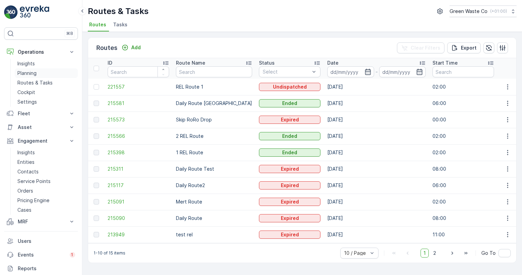
click at [25, 71] on p "Planning" at bounding box center [26, 73] width 19 height 7
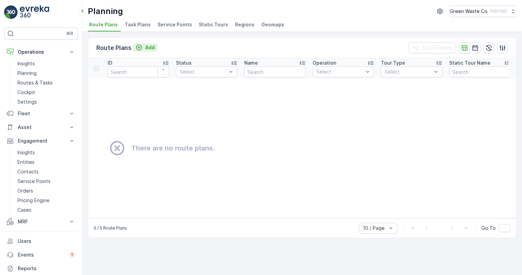
click at [150, 46] on p "Add" at bounding box center [150, 47] width 10 height 7
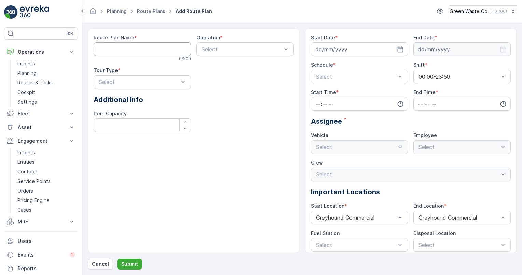
click at [143, 47] on Name "Route Plan Name" at bounding box center [142, 49] width 97 height 14
type Name "skip 1"
click at [237, 78] on div "Skip/RoRo" at bounding box center [245, 77] width 89 height 6
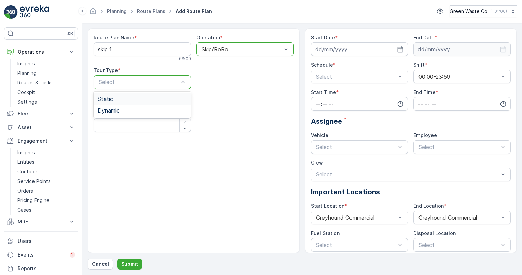
click at [119, 98] on div "Static" at bounding box center [142, 99] width 89 height 6
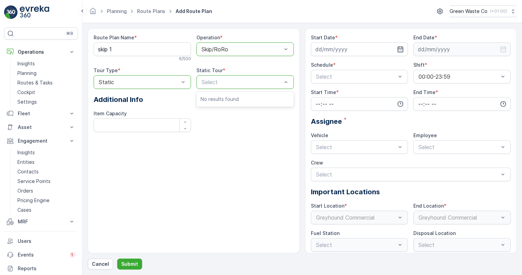
click at [145, 80] on div at bounding box center [139, 82] width 82 height 6
click at [111, 110] on span "Dynamic" at bounding box center [109, 110] width 22 height 6
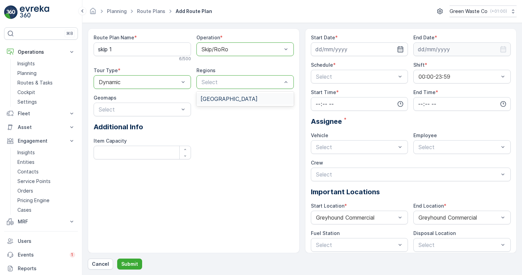
click at [209, 97] on span "[GEOGRAPHIC_DATA]" at bounding box center [229, 99] width 57 height 6
click at [223, 108] on div "Route Plan Name * skip 1 6 / 500 Operation * option Skip/RoRo, selected. Skip/R…" at bounding box center [194, 99] width 200 height 131
click at [400, 52] on icon "button" at bounding box center [401, 49] width 6 height 6
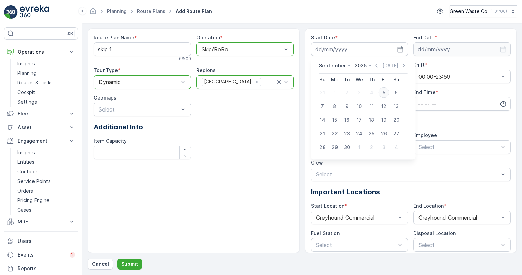
click at [384, 94] on div "5" at bounding box center [384, 92] width 11 height 11
type input "[DATE]"
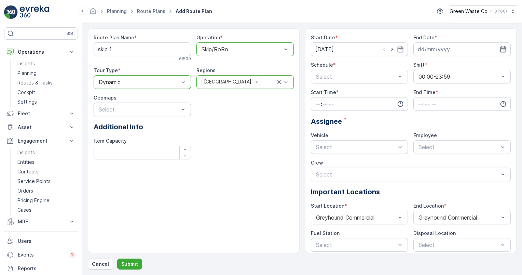
click at [503, 50] on icon "button" at bounding box center [503, 49] width 7 height 7
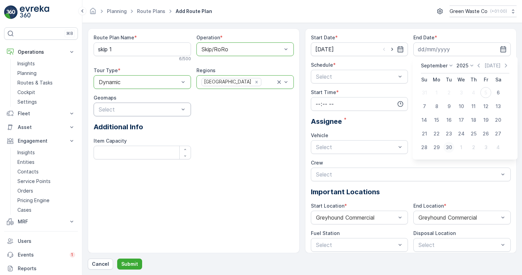
click at [451, 149] on div "30" at bounding box center [448, 147] width 11 height 11
type input "[DATE]"
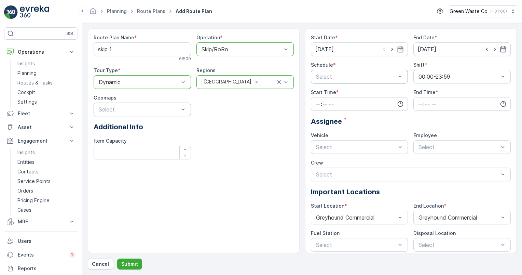
click at [357, 81] on div "Select" at bounding box center [359, 77] width 97 height 14
click at [336, 108] on div "Days of Week" at bounding box center [359, 105] width 97 height 12
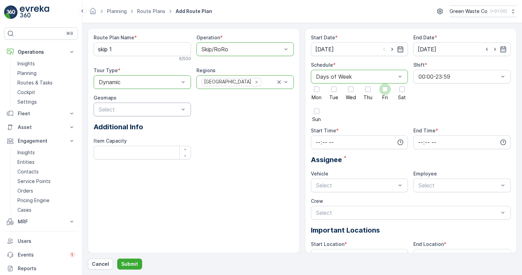
click at [386, 88] on div at bounding box center [384, 88] width 5 height 5
click at [385, 83] on input "Fri" at bounding box center [385, 83] width 0 height 0
click at [444, 80] on div "00:00-23:59" at bounding box center [461, 77] width 97 height 14
click at [448, 111] on div "Shift * 00:00-23:59" at bounding box center [461, 91] width 97 height 60
click at [343, 141] on input "time" at bounding box center [359, 142] width 97 height 14
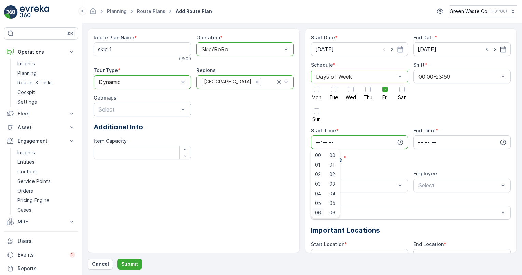
scroll to position [1, 0]
click at [318, 210] on span "06" at bounding box center [318, 211] width 6 height 7
type input "06:00"
click at [385, 165] on div "Start Date * [DATE] End Date * [DATE] Schedule * option Days of Week, selected.…" at bounding box center [411, 162] width 200 height 256
click at [424, 142] on input "time" at bounding box center [461, 142] width 97 height 14
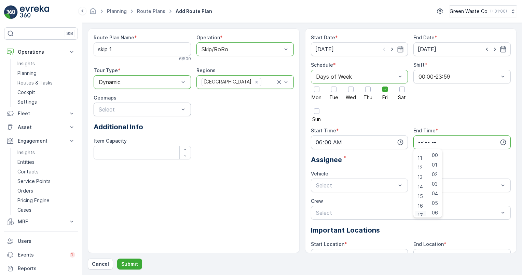
scroll to position [107, 0]
click at [419, 212] on span "17" at bounding box center [419, 211] width 5 height 7
type input "17:00"
click at [394, 168] on div "Start Date * [DATE] End Date * [DATE] Schedule * option Days of Week, selected.…" at bounding box center [411, 162] width 200 height 256
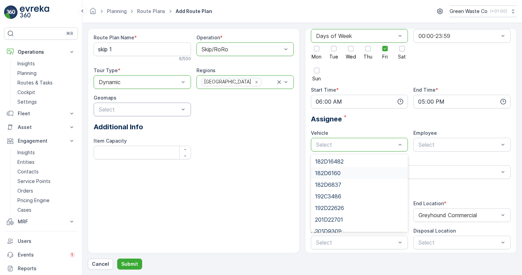
scroll to position [42, 0]
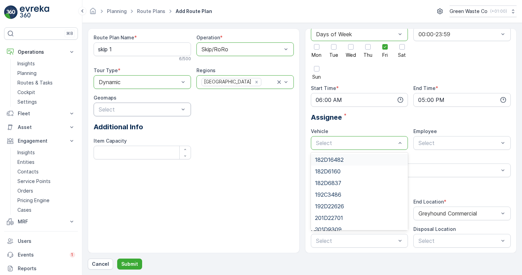
click at [343, 160] on span "182D16482" at bounding box center [329, 159] width 29 height 6
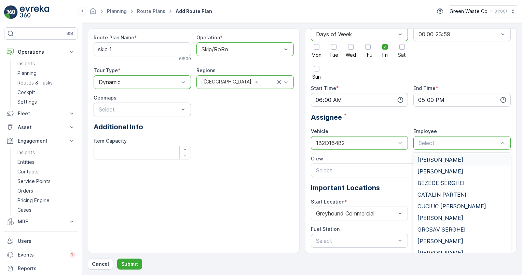
click at [445, 163] on div "[PERSON_NAME]" at bounding box center [461, 160] width 97 height 12
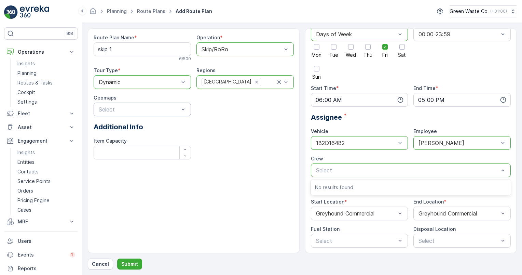
click at [353, 159] on div "Crew" at bounding box center [411, 158] width 200 height 7
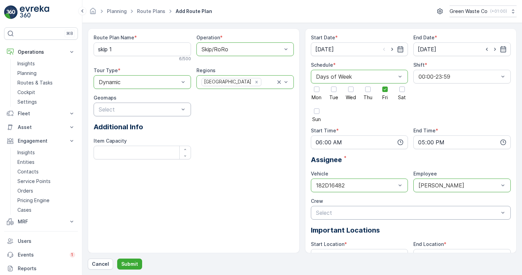
click at [413, 193] on div "Start Date * [DATE] End Date * [DATE] Schedule * option Days of Week, selected.…" at bounding box center [411, 162] width 200 height 256
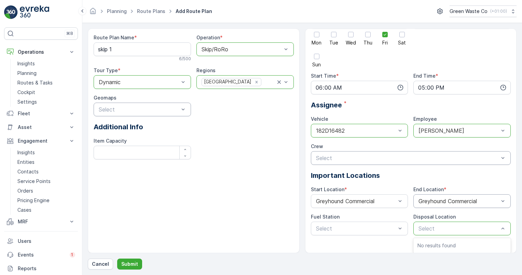
scroll to position [42, 0]
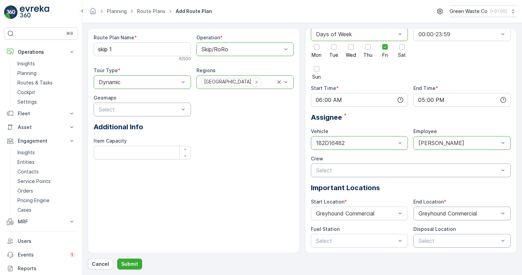
drag, startPoint x: 413, startPoint y: 216, endPoint x: 441, endPoint y: 213, distance: 27.5
click at [441, 213] on div "Start Date * [DATE] End Date * [DATE] Schedule * option Days of Week, selected.…" at bounding box center [411, 120] width 200 height 256
drag, startPoint x: 441, startPoint y: 213, endPoint x: 408, endPoint y: 190, distance: 40.2
click at [408, 190] on p "Important Locations" at bounding box center [411, 187] width 200 height 10
click at [133, 258] on p "Submit" at bounding box center [129, 263] width 17 height 7
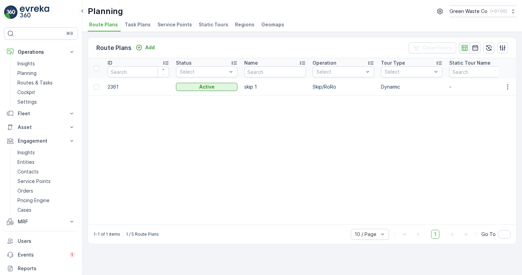
click at [466, 46] on icon "button" at bounding box center [465, 48] width 6 height 6
click at [478, 46] on icon "button" at bounding box center [475, 48] width 6 height 6
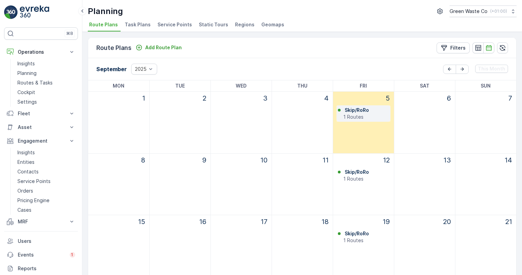
click at [357, 112] on p "Skip/RoRo" at bounding box center [357, 110] width 24 height 7
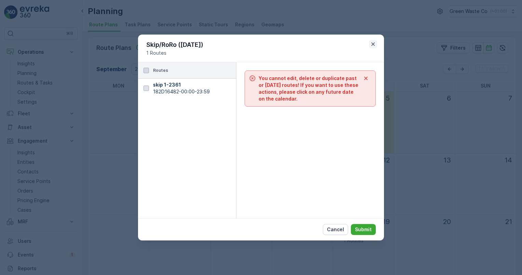
click at [372, 44] on icon "button" at bounding box center [373, 44] width 7 height 7
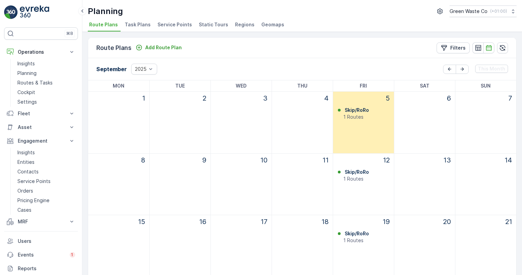
click at [436, 123] on div "6" at bounding box center [424, 122] width 61 height 61
click at [359, 172] on p "Skip/RoRo" at bounding box center [357, 171] width 24 height 7
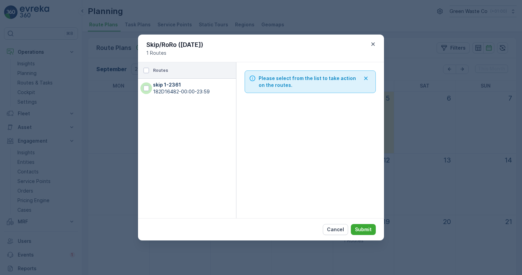
drag, startPoint x: 146, startPoint y: 89, endPoint x: 146, endPoint y: 95, distance: 5.5
click at [146, 90] on div at bounding box center [145, 87] width 5 height 5
click at [140, 88] on input "checkbox" at bounding box center [140, 88] width 0 height 0
click at [212, 72] on icon "button" at bounding box center [210, 71] width 7 height 7
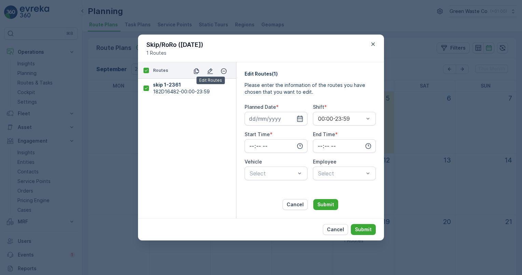
type input "06:00"
type input "17:00"
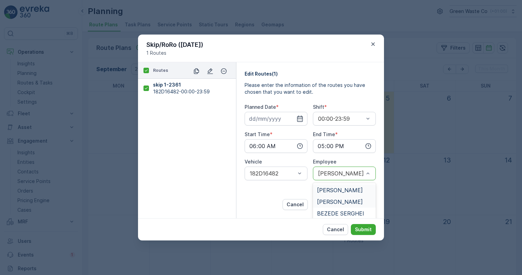
click at [332, 205] on span "[PERSON_NAME]" at bounding box center [340, 201] width 46 height 6
click at [300, 118] on icon "button" at bounding box center [300, 118] width 7 height 7
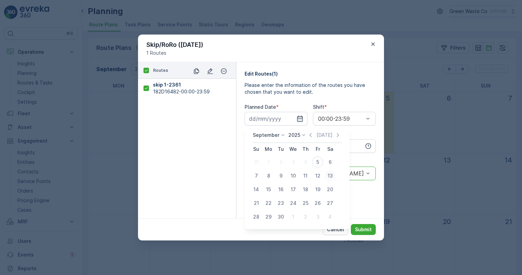
click at [332, 176] on div "13" at bounding box center [330, 175] width 11 height 11
type input "[DATE]"
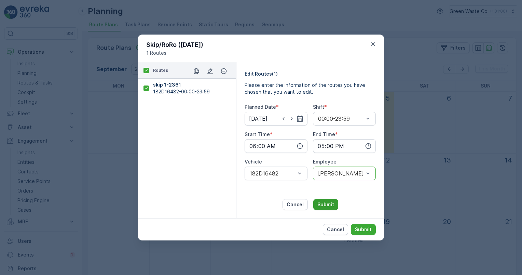
click at [322, 202] on p "Submit" at bounding box center [325, 204] width 17 height 7
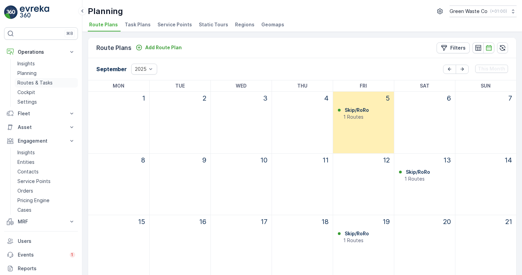
click at [39, 84] on p "Routes & Tasks" at bounding box center [34, 82] width 35 height 7
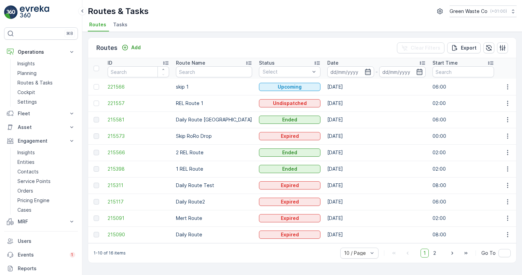
click at [125, 25] on span "Tasks" at bounding box center [120, 24] width 14 height 7
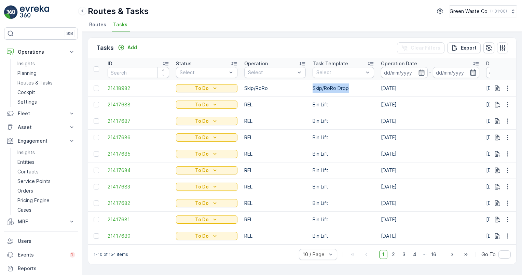
drag, startPoint x: 350, startPoint y: 88, endPoint x: 292, endPoint y: 96, distance: 58.6
click at [217, 88] on icon "To Do" at bounding box center [214, 88] width 7 height 7
click at [507, 87] on icon "button" at bounding box center [507, 88] width 7 height 7
click at [493, 118] on span "Change Route" at bounding box center [489, 117] width 33 height 7
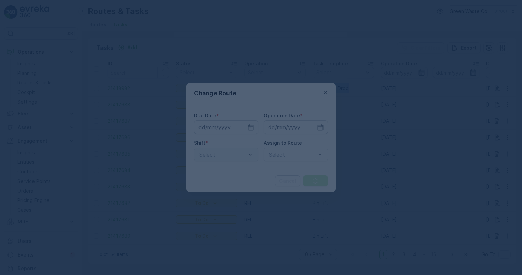
type input "[DATE]"
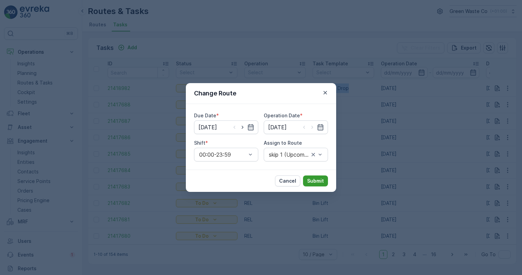
click at [324, 180] on button "Submit" at bounding box center [315, 180] width 25 height 11
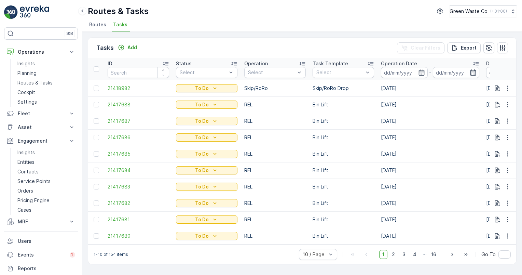
click at [96, 25] on span "Routes" at bounding box center [97, 24] width 17 height 7
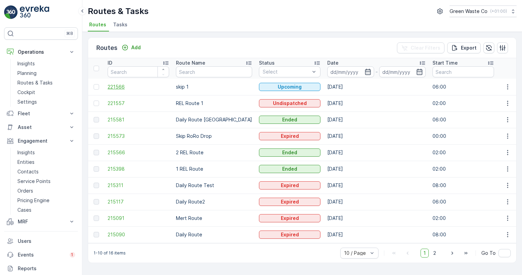
click at [120, 87] on span "221566" at bounding box center [138, 86] width 61 height 7
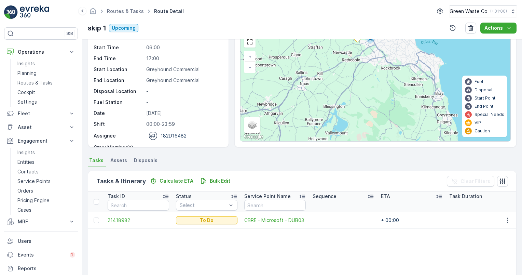
scroll to position [27, 0]
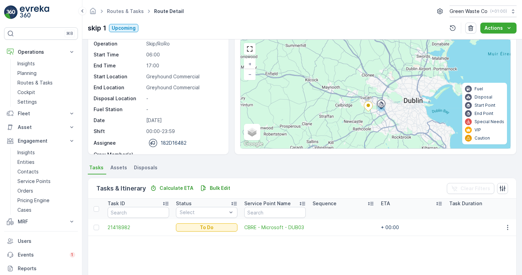
drag, startPoint x: 354, startPoint y: 67, endPoint x: 365, endPoint y: 128, distance: 62.8
click at [365, 128] on div "+ − Satellite Roadmap Terrain Hybrid Leaflet Keyboard shortcuts Map Data Map da…" at bounding box center [376, 94] width 270 height 109
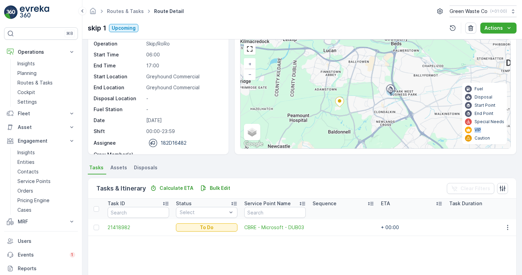
drag, startPoint x: 475, startPoint y: 131, endPoint x: 484, endPoint y: 128, distance: 9.6
click at [484, 128] on div "VIP" at bounding box center [484, 129] width 39 height 7
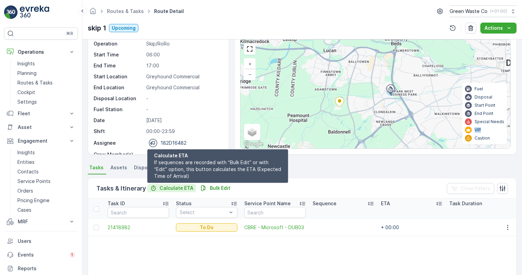
click at [186, 189] on p "Calculate ETA" at bounding box center [177, 187] width 34 height 7
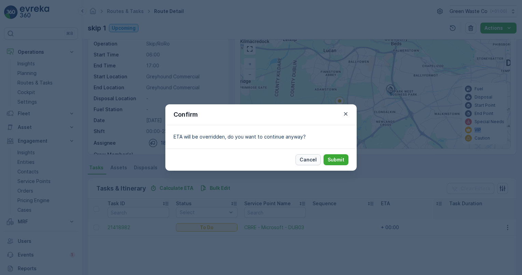
click at [309, 162] on p "Cancel" at bounding box center [308, 159] width 17 height 7
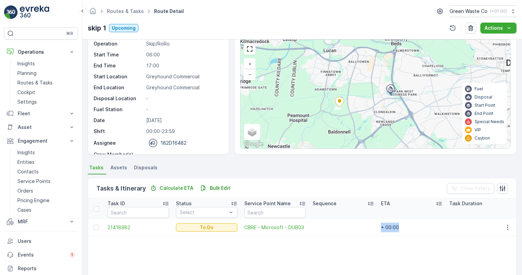
drag, startPoint x: 398, startPoint y: 229, endPoint x: 382, endPoint y: 230, distance: 16.1
click at [382, 230] on td "+ 00:00" at bounding box center [411, 227] width 68 height 16
drag, startPoint x: 382, startPoint y: 230, endPoint x: 384, endPoint y: 240, distance: 10.9
